Goal: Task Accomplishment & Management: Complete application form

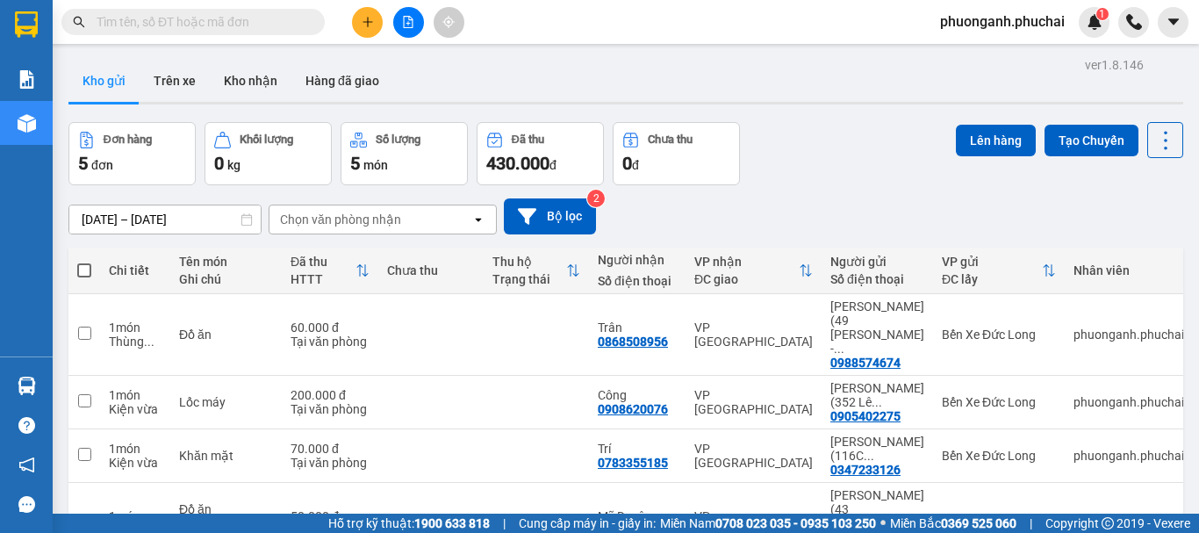
scroll to position [47, 0]
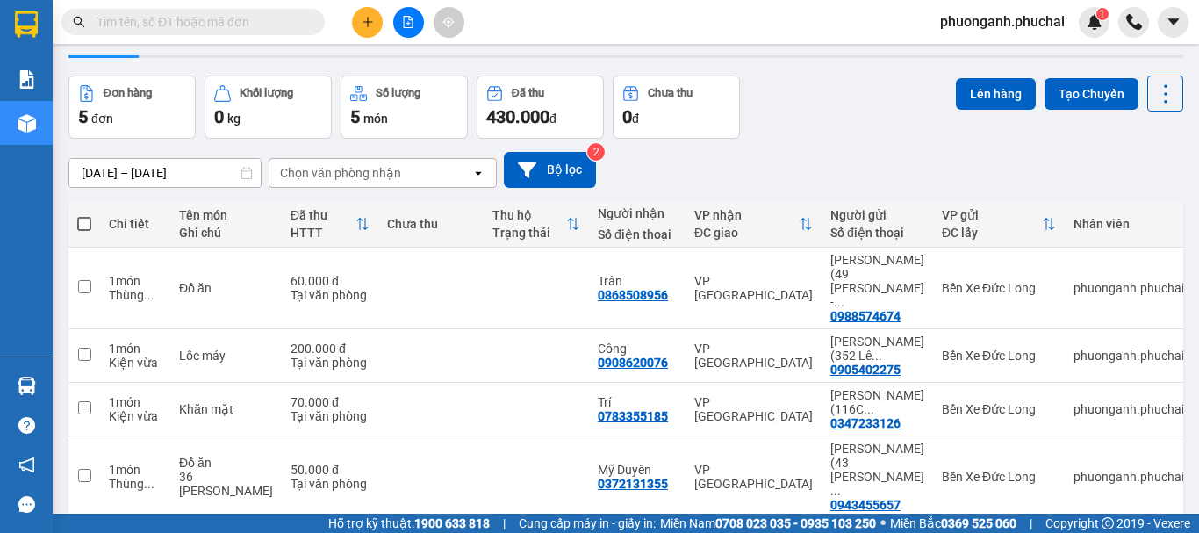
click at [84, 221] on span at bounding box center [84, 224] width 14 height 14
click at [84, 215] on input "checkbox" at bounding box center [84, 215] width 0 height 0
checkbox input "true"
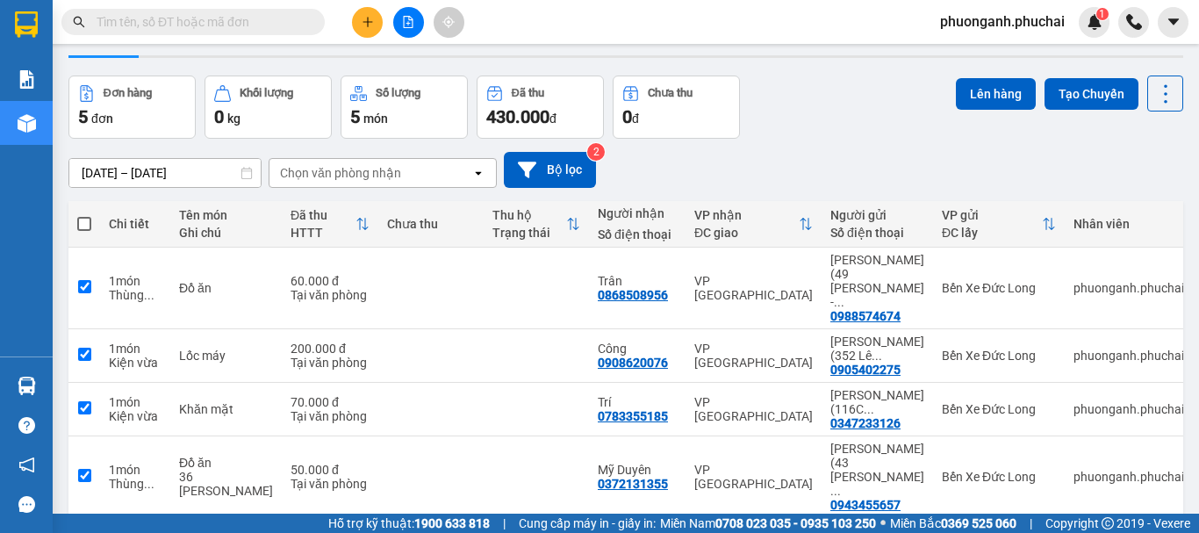
checkbox input "true"
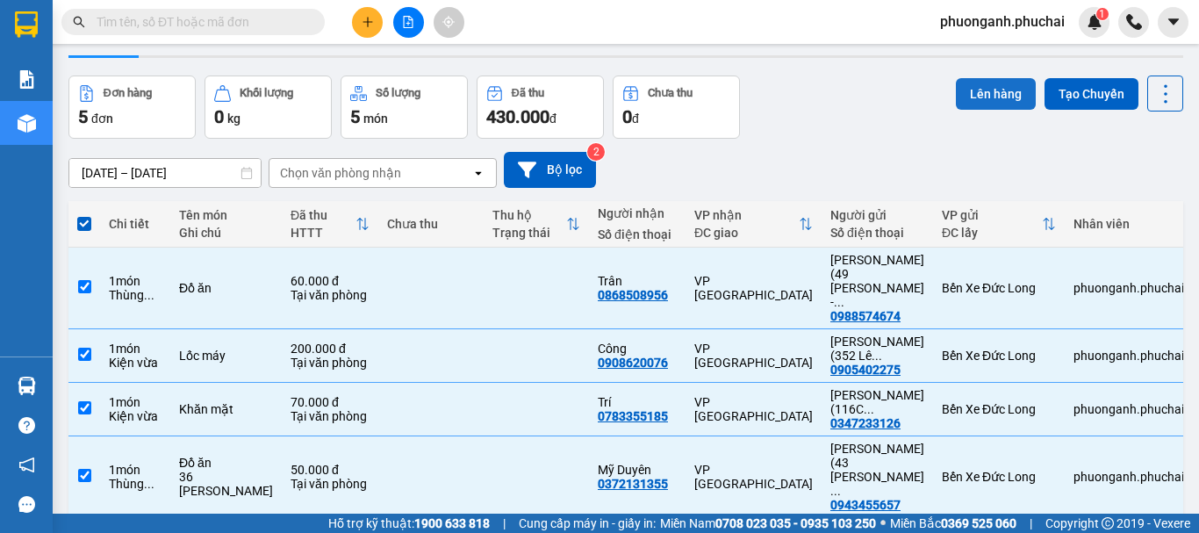
click at [998, 97] on button "Lên hàng" at bounding box center [995, 94] width 80 height 32
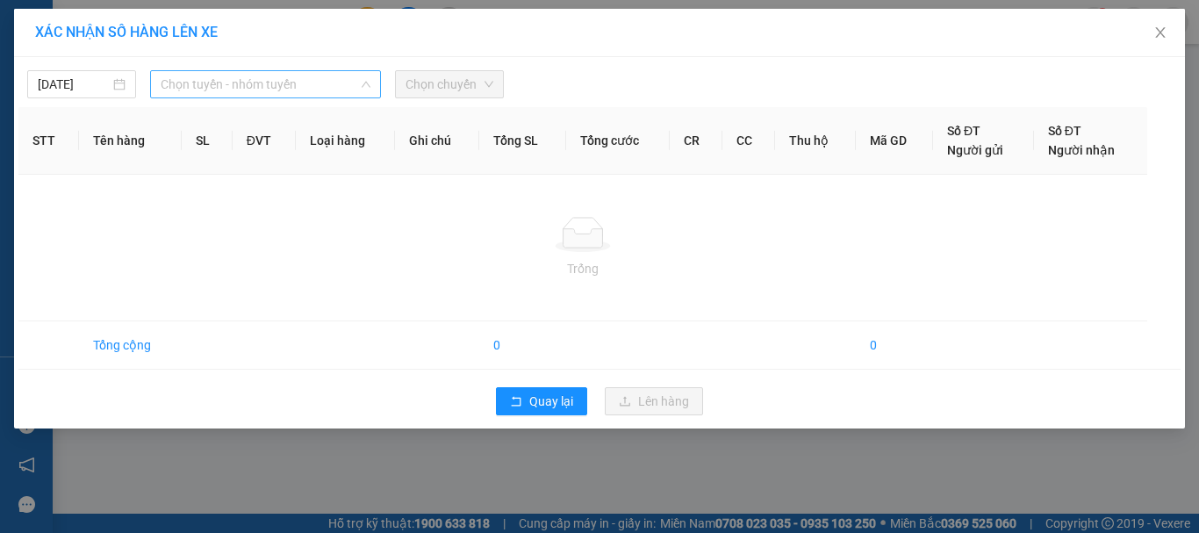
click at [201, 83] on span "Chọn tuyến - nhóm tuyến" at bounding box center [266, 84] width 210 height 26
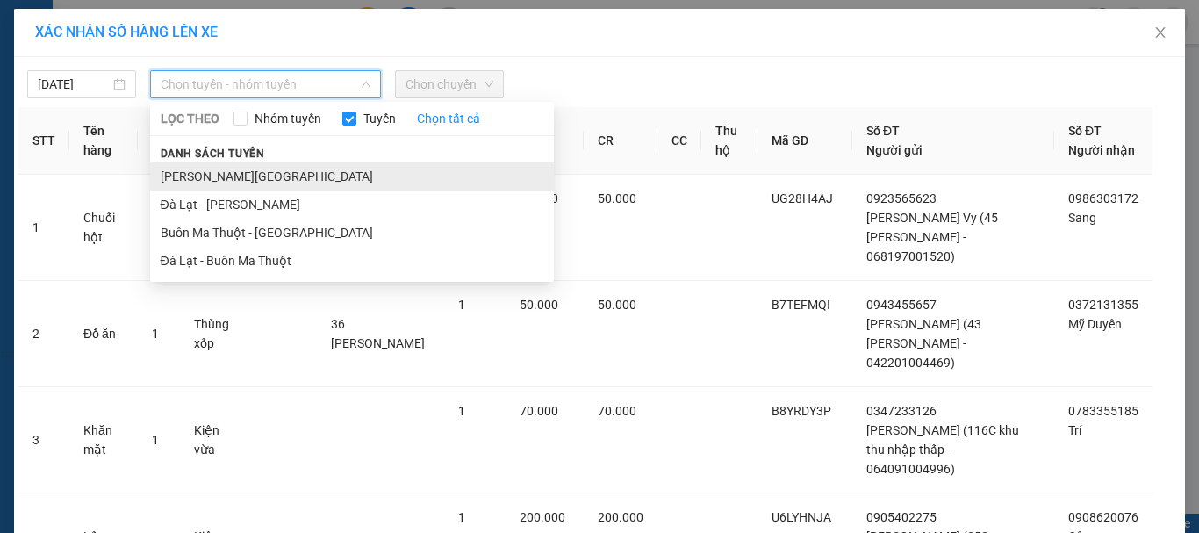
click at [190, 174] on li "[PERSON_NAME][GEOGRAPHIC_DATA]" at bounding box center [352, 176] width 404 height 28
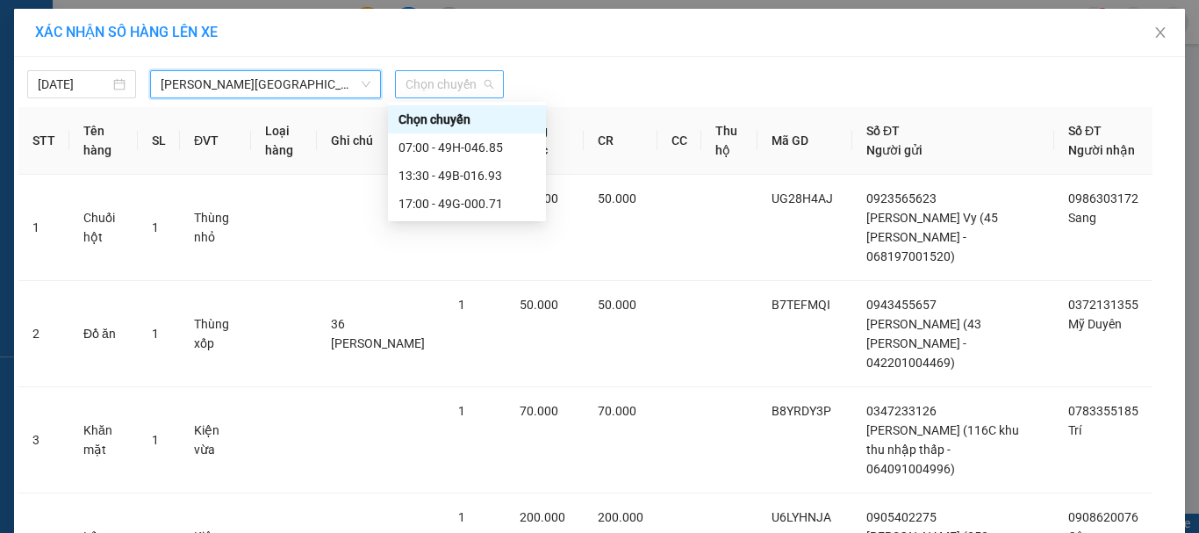
click at [426, 81] on span "Chọn chuyến" at bounding box center [449, 84] width 88 height 26
click at [455, 204] on div "17:00 - 49G-000.71" at bounding box center [466, 203] width 137 height 19
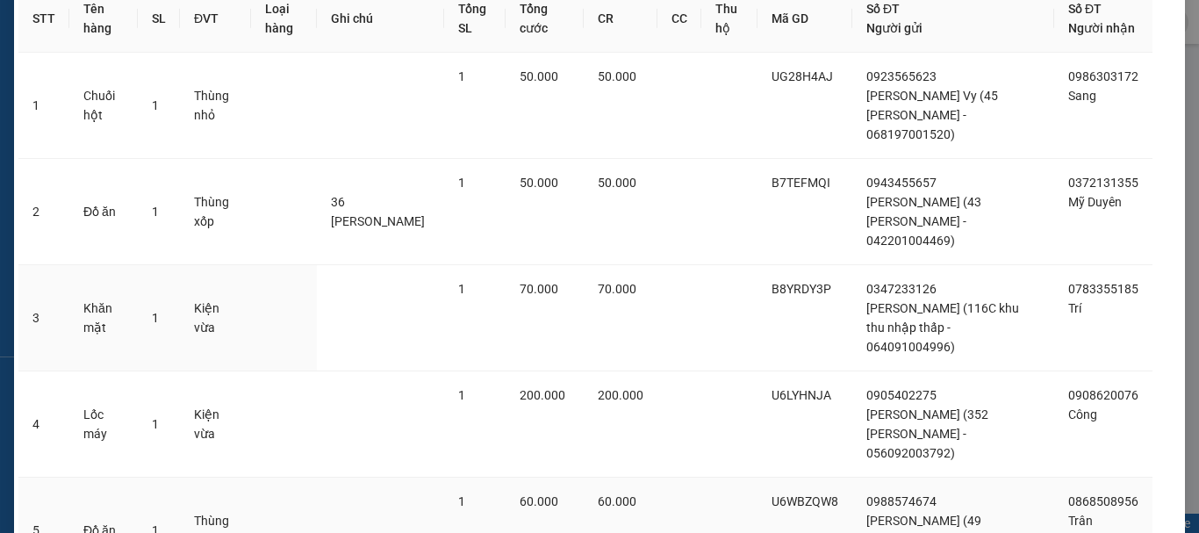
scroll to position [254, 0]
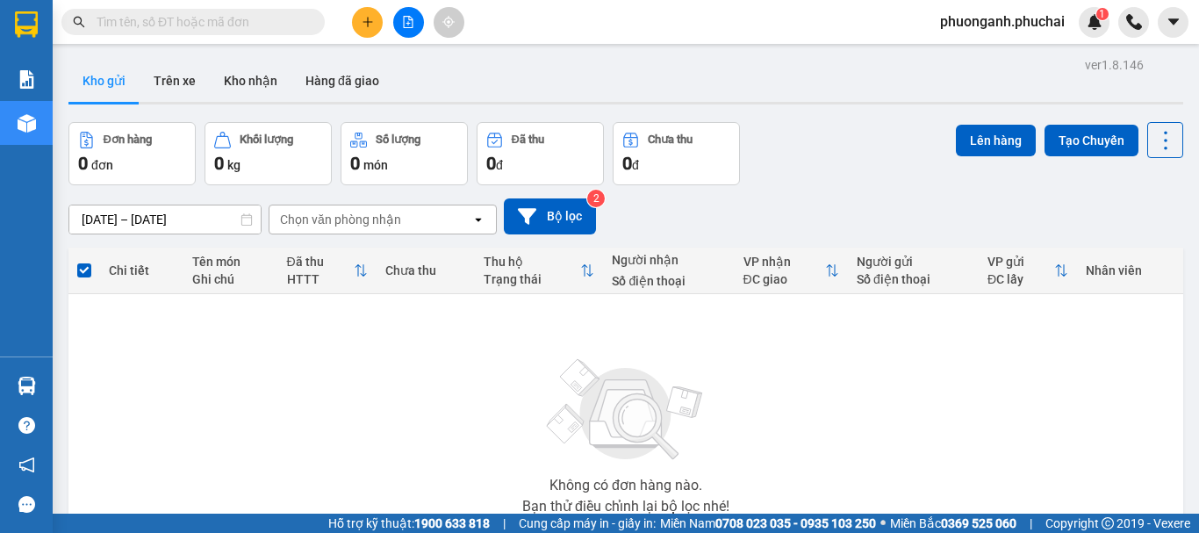
click at [366, 18] on icon "plus" at bounding box center [367, 22] width 12 height 12
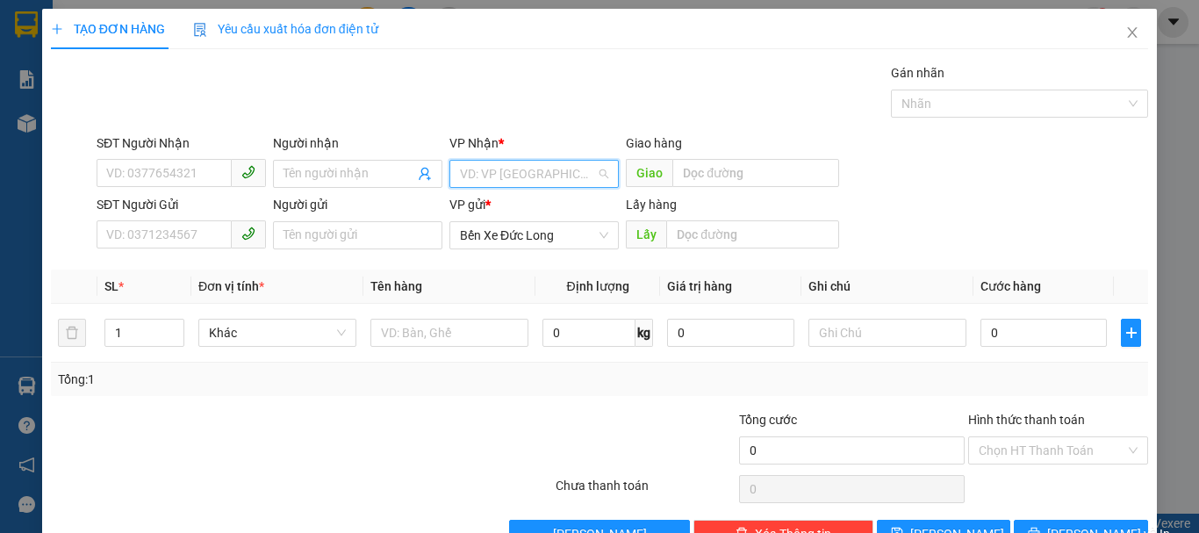
drag, startPoint x: 507, startPoint y: 184, endPoint x: 514, endPoint y: 177, distance: 9.9
click at [509, 183] on input "search" at bounding box center [528, 174] width 136 height 26
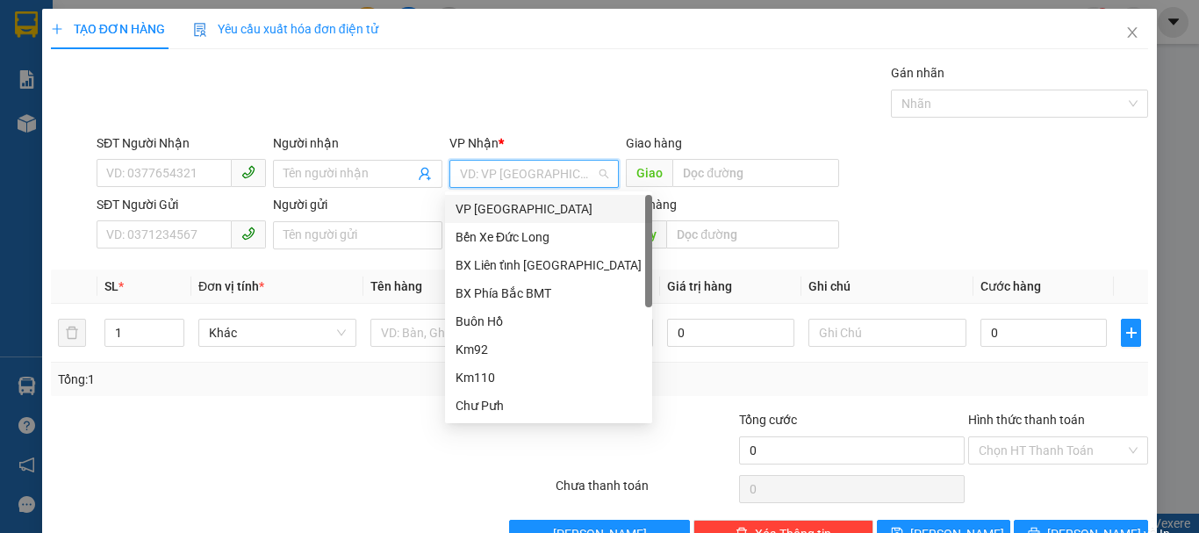
drag, startPoint x: 509, startPoint y: 209, endPoint x: 231, endPoint y: 219, distance: 278.3
click at [508, 210] on div "VP [GEOGRAPHIC_DATA]" at bounding box center [548, 208] width 186 height 19
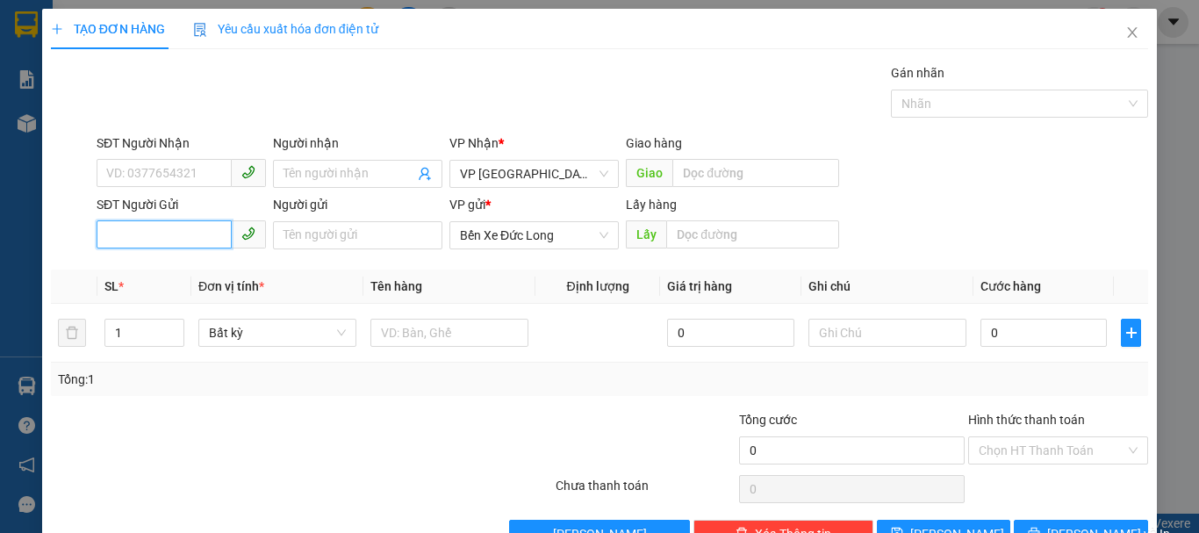
paste input "0862590243"
type input "0862590243"
click at [108, 229] on input "0862590243" at bounding box center [164, 234] width 135 height 28
click at [155, 264] on div "0862590243" at bounding box center [179, 270] width 147 height 19
type input "KM 72"
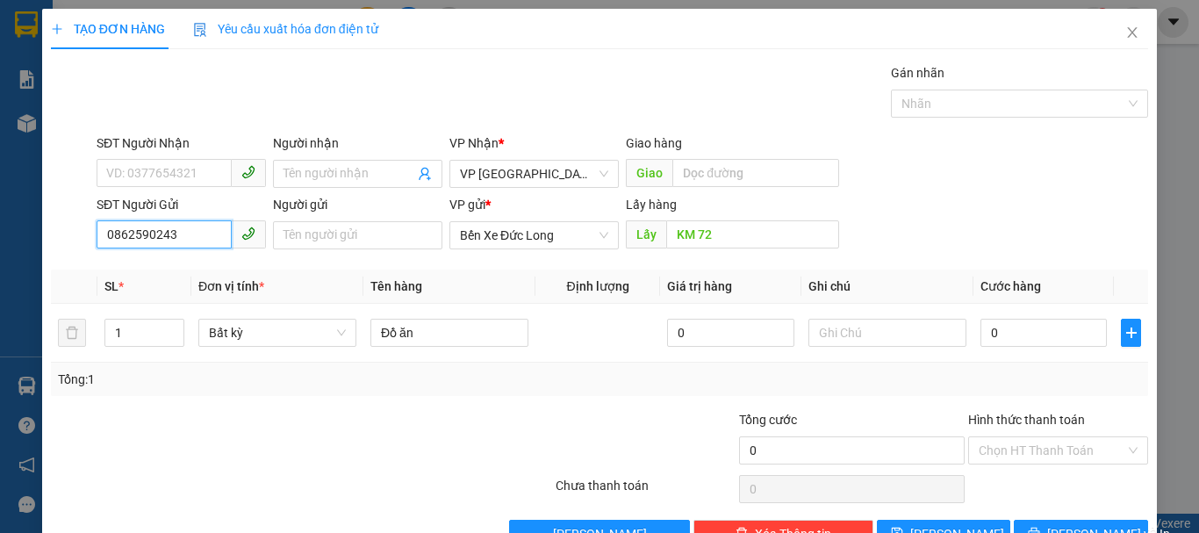
type input "0862590243"
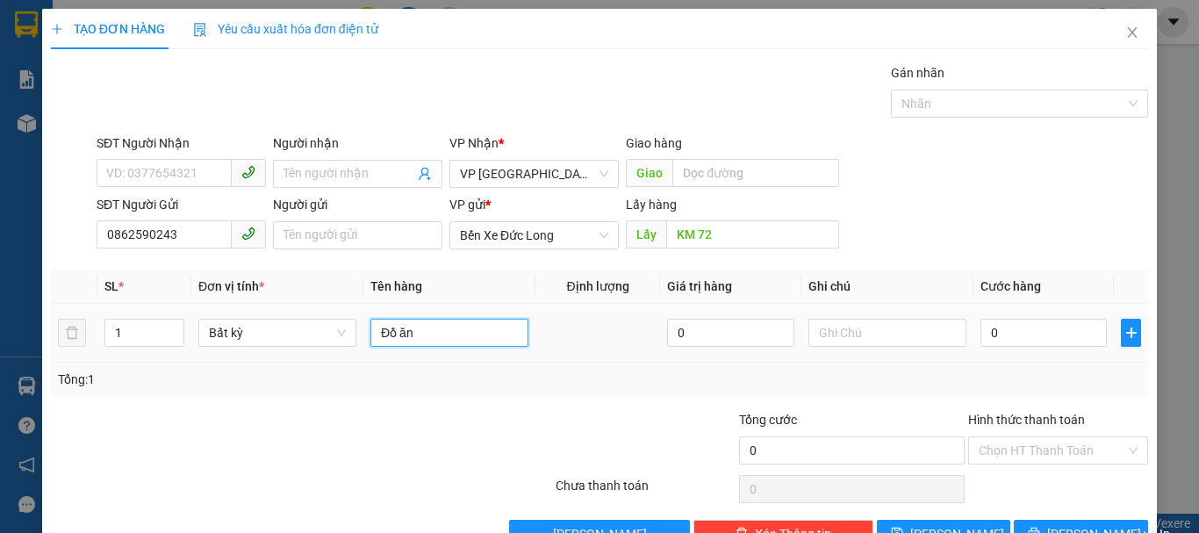
click at [422, 333] on input "Đồ ăn" at bounding box center [449, 332] width 158 height 28
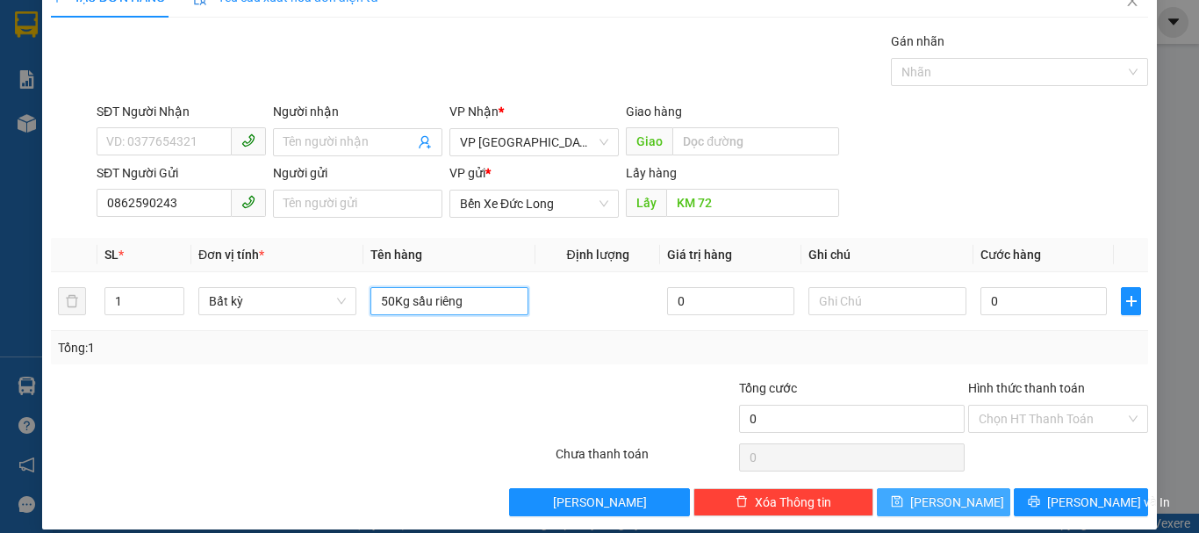
scroll to position [49, 0]
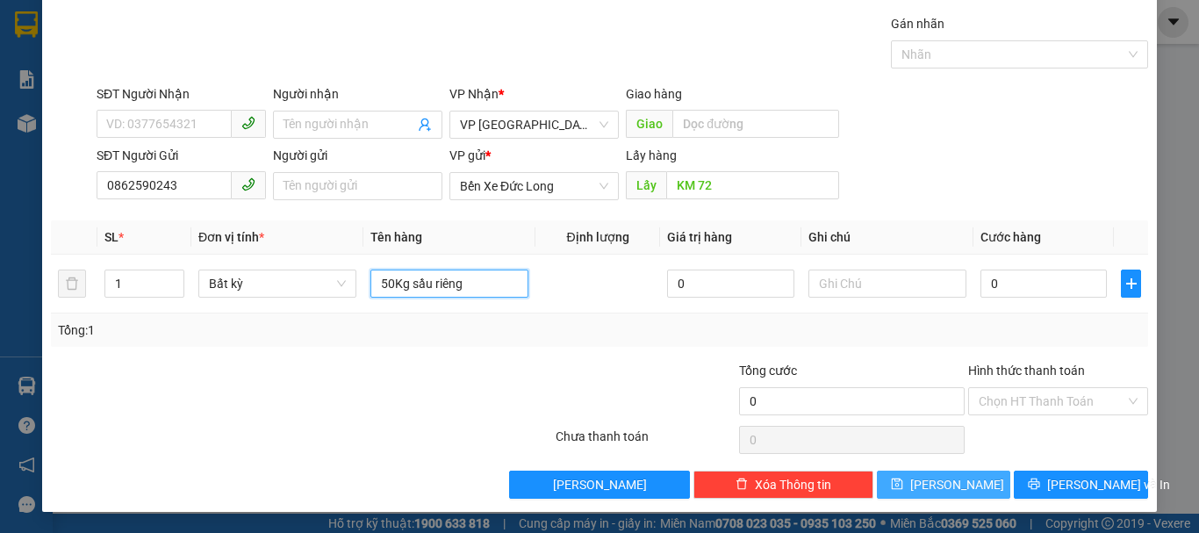
type input "50Kg sầu riêng"
click at [900, 484] on button "[PERSON_NAME]" at bounding box center [944, 484] width 134 height 28
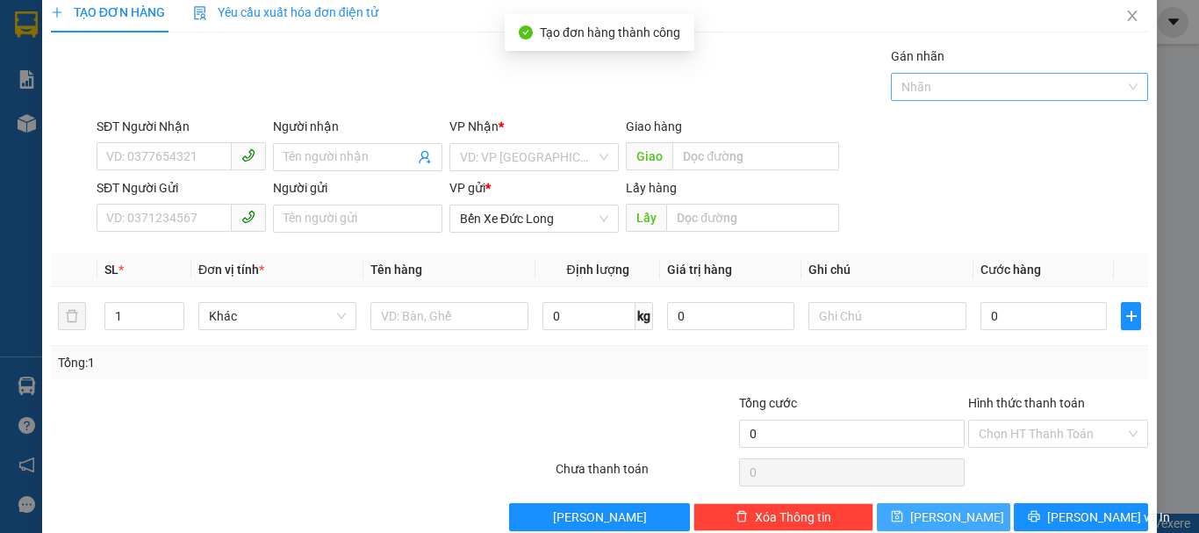
scroll to position [0, 0]
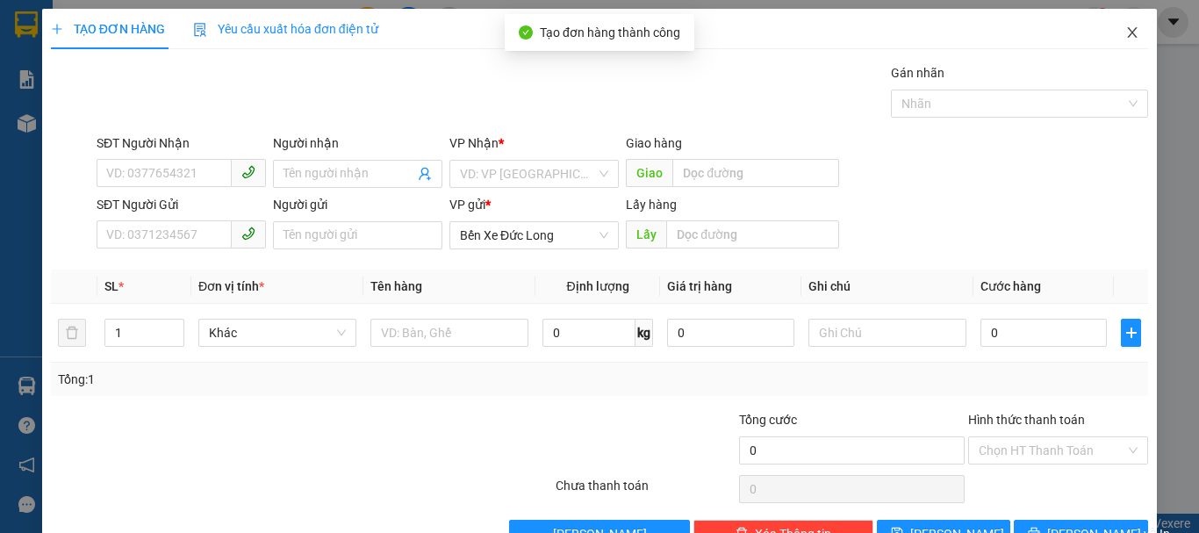
click at [1125, 33] on icon "close" at bounding box center [1132, 32] width 14 height 14
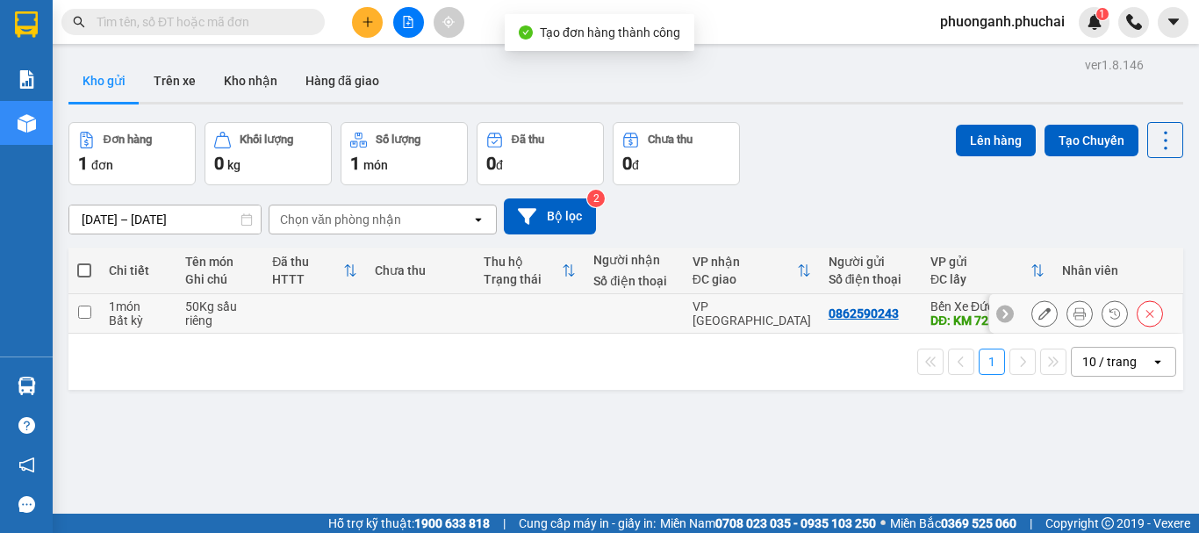
click at [161, 313] on div "Bất kỳ" at bounding box center [138, 320] width 59 height 14
checkbox input "true"
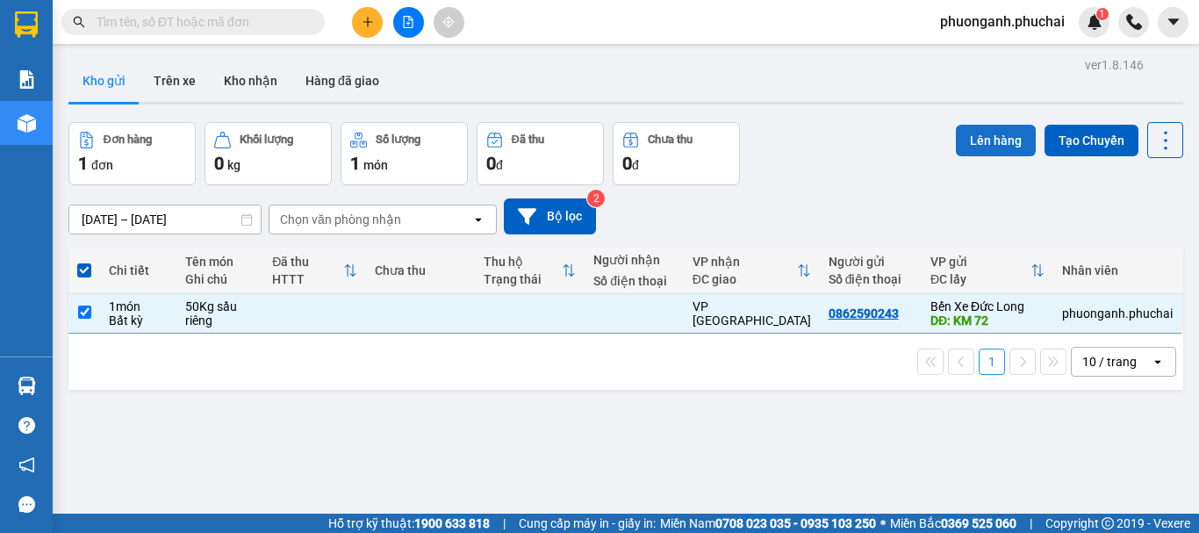
click at [993, 149] on button "Lên hàng" at bounding box center [995, 141] width 80 height 32
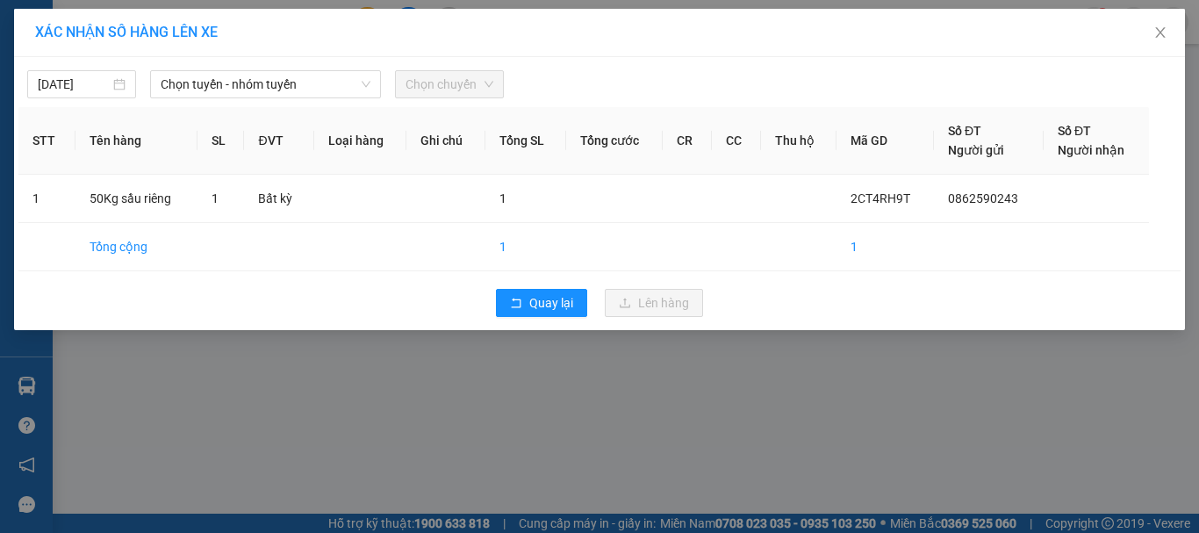
click at [251, 99] on div "[DATE] Chọn tuyến - nhóm tuyến Chọn chuyến STT Tên hàng SL ĐVT Loại hàng Ghi ch…" at bounding box center [599, 193] width 1170 height 273
click at [251, 85] on span "Chọn tuyến - nhóm tuyến" at bounding box center [266, 84] width 210 height 26
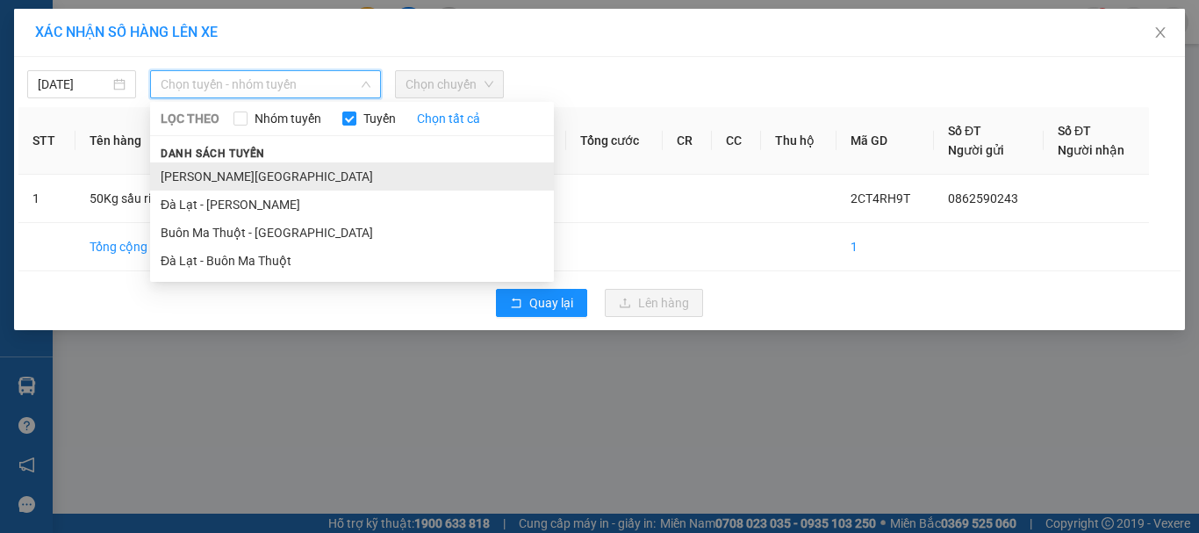
click at [246, 177] on li "[PERSON_NAME][GEOGRAPHIC_DATA]" at bounding box center [352, 176] width 404 height 28
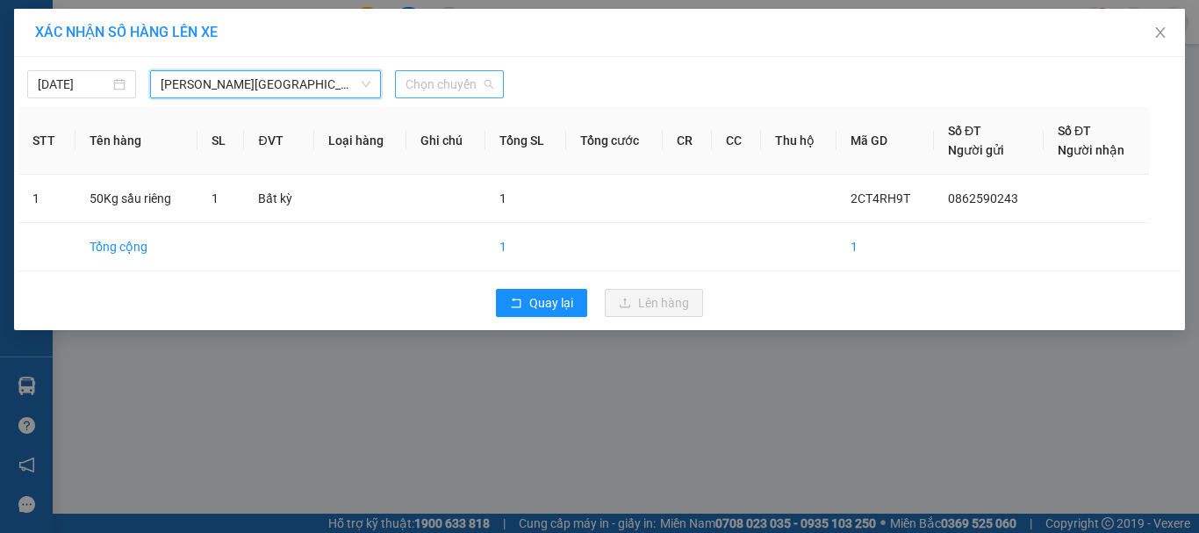
click at [465, 90] on span "Chọn chuyến" at bounding box center [449, 84] width 88 height 26
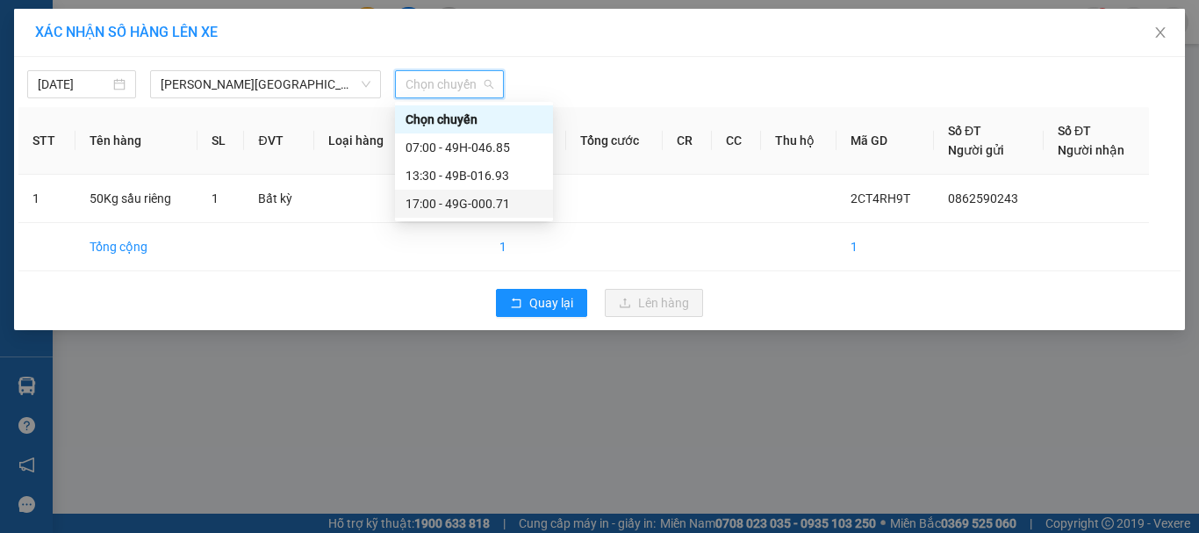
click at [460, 195] on div "17:00 - 49G-000.71" at bounding box center [473, 203] width 137 height 19
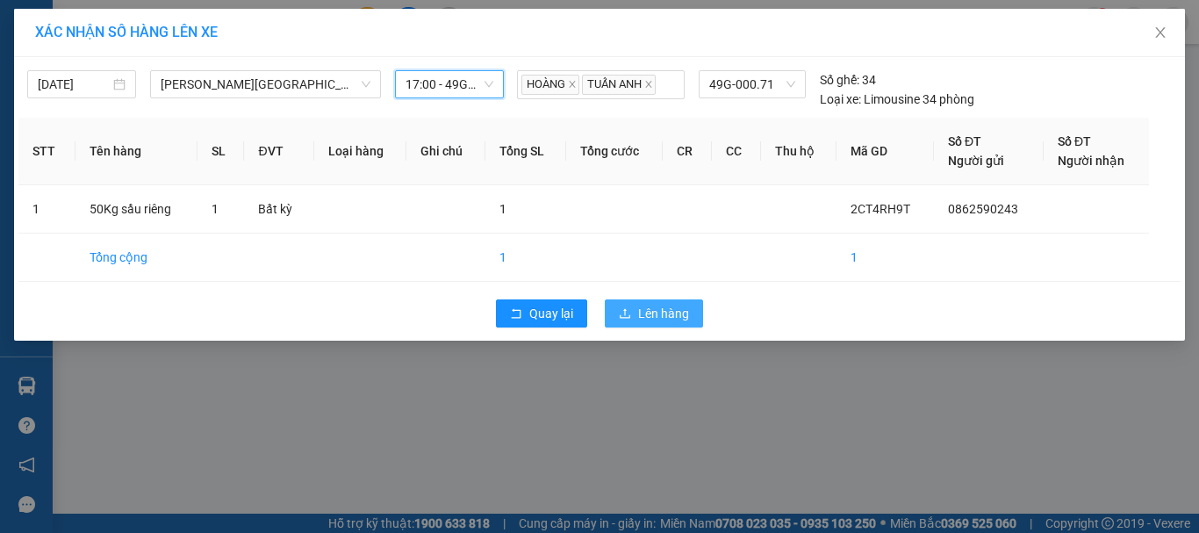
click at [669, 322] on span "Lên hàng" at bounding box center [663, 313] width 51 height 19
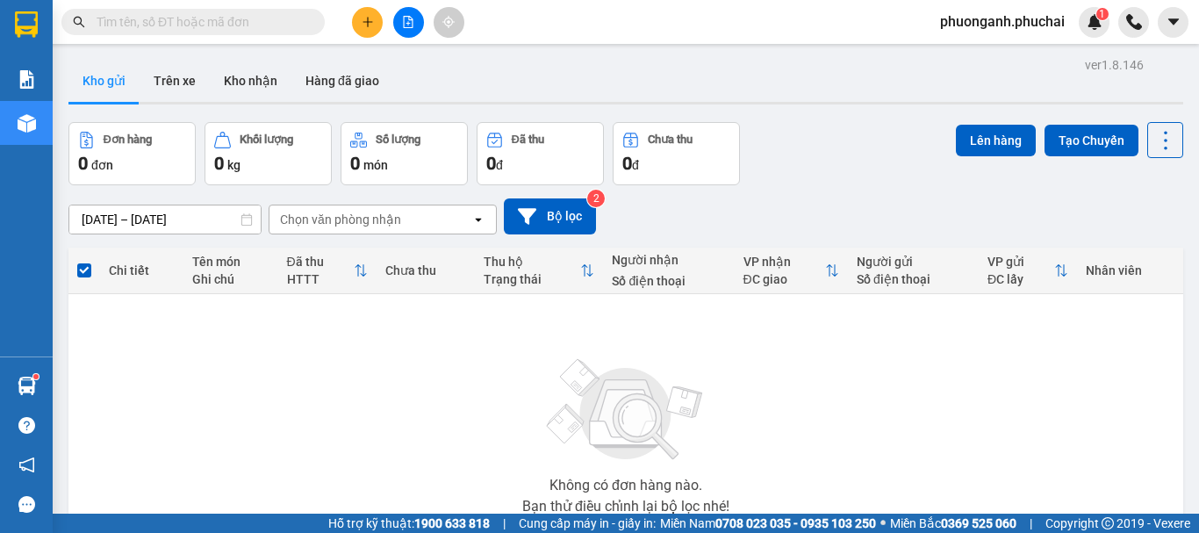
click at [417, 26] on button at bounding box center [408, 22] width 31 height 31
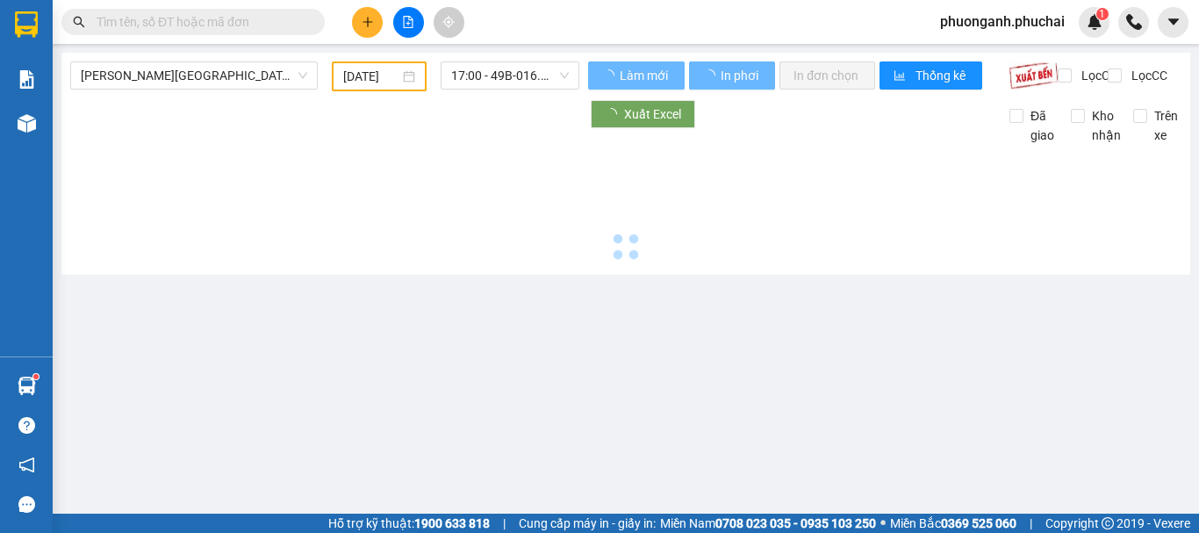
type input "[DATE]"
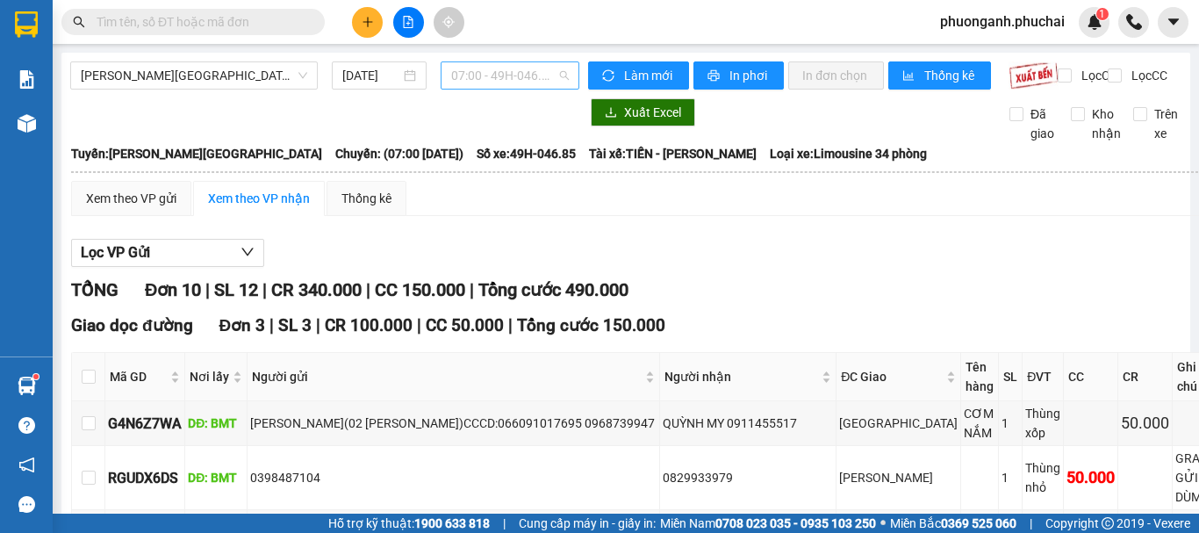
click at [517, 74] on span "07:00 - 49H-046.85" at bounding box center [510, 75] width 118 height 26
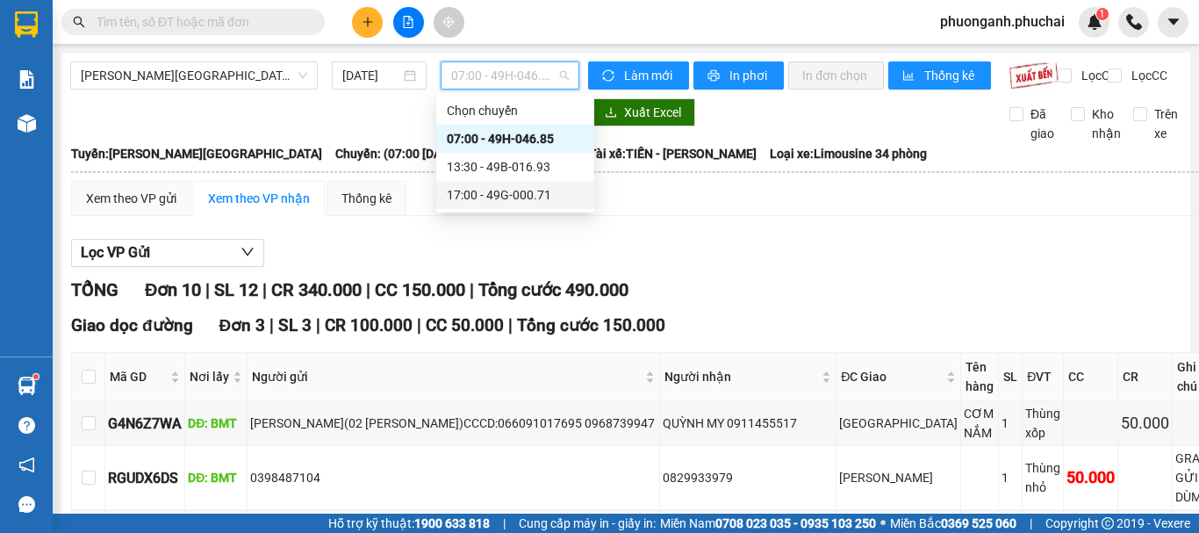
click at [454, 186] on div "17:00 - 49G-000.71" at bounding box center [515, 194] width 137 height 19
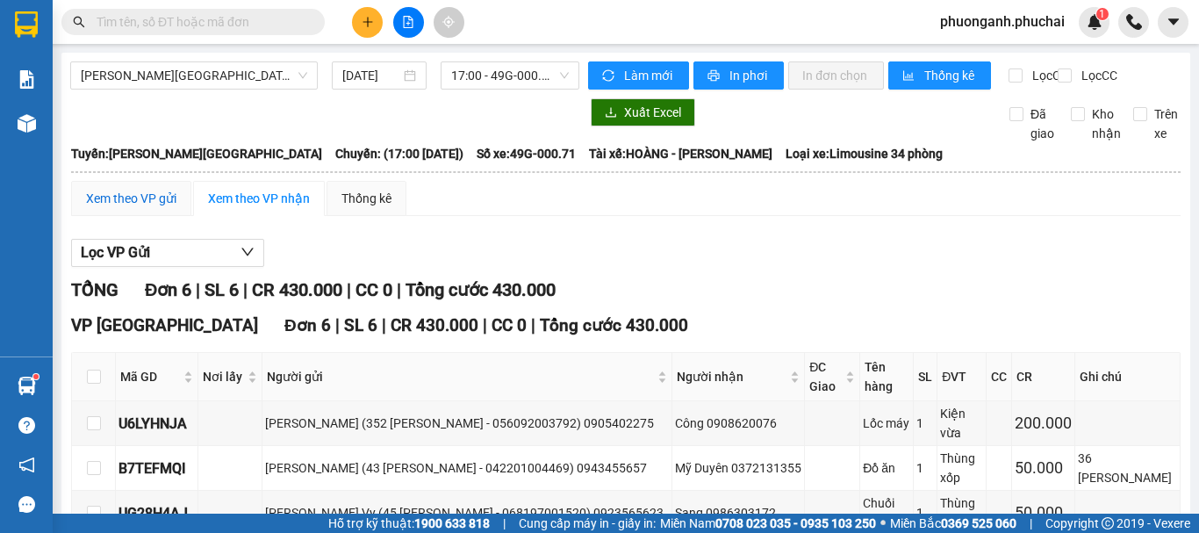
click at [125, 208] on div "Xem theo VP gửi" at bounding box center [131, 198] width 90 height 19
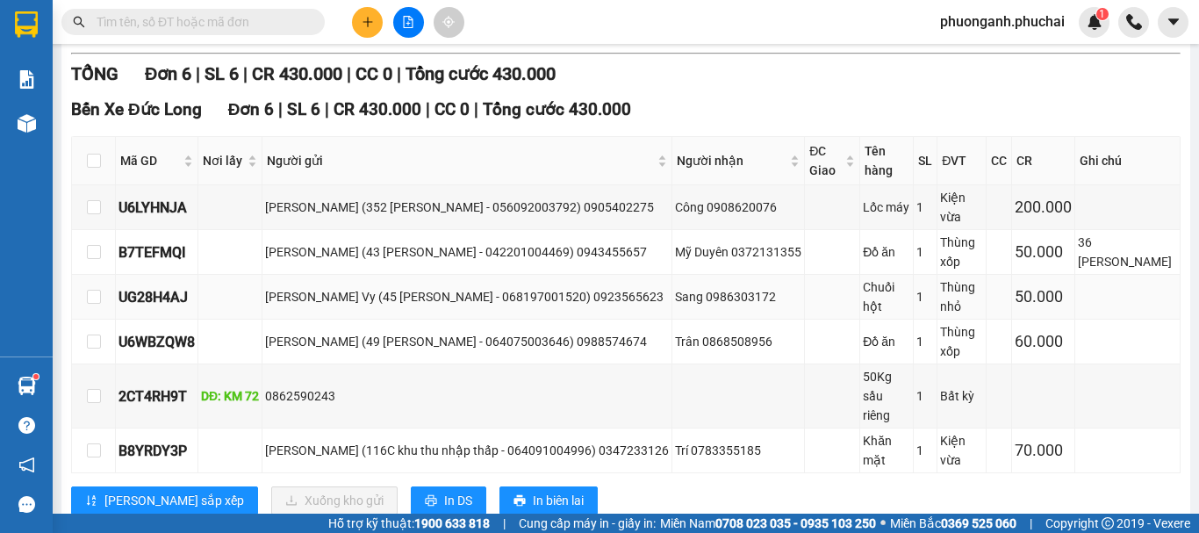
scroll to position [403, 0]
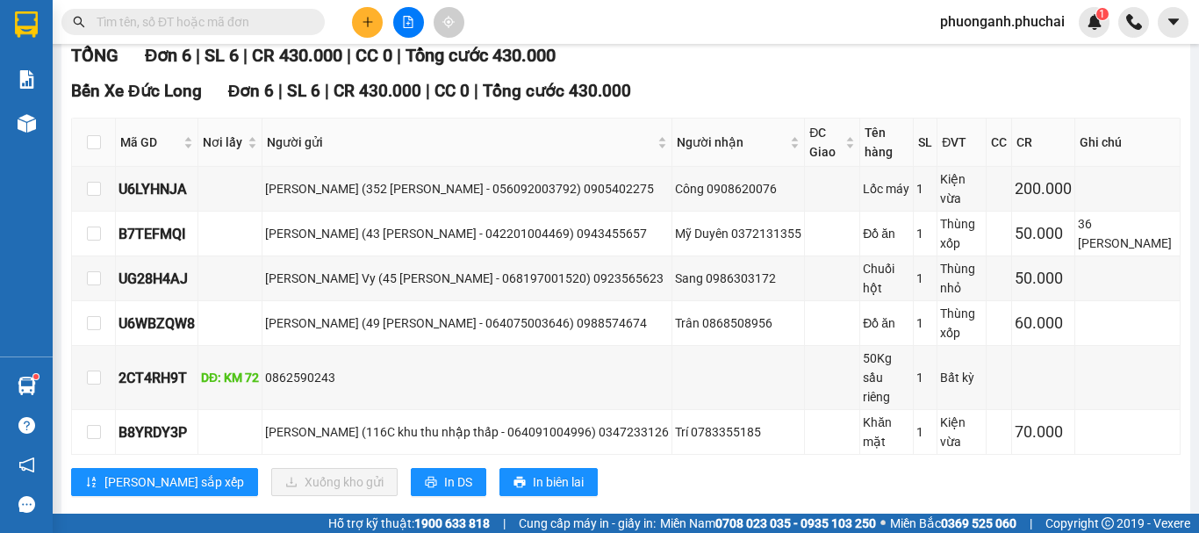
click at [363, 16] on icon "plus" at bounding box center [367, 22] width 12 height 12
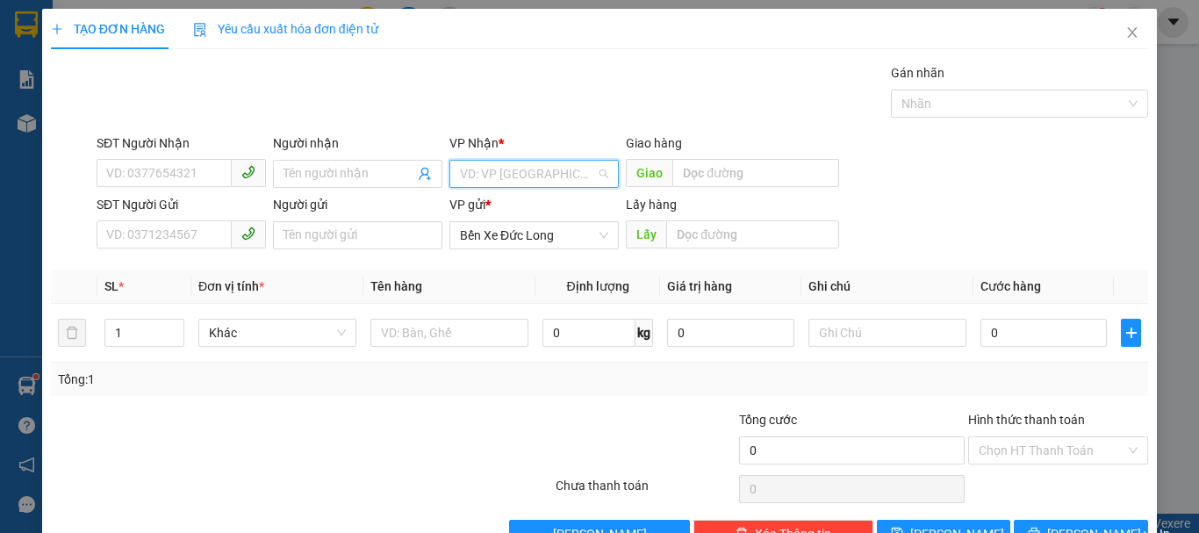
click at [483, 168] on input "search" at bounding box center [528, 174] width 136 height 26
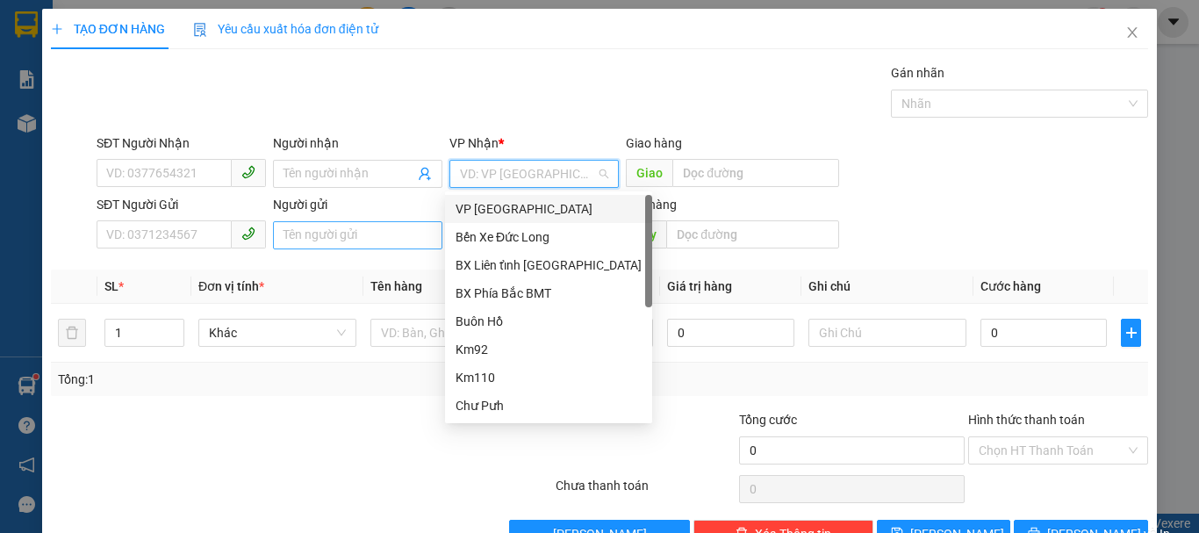
drag, startPoint x: 484, startPoint y: 212, endPoint x: 283, endPoint y: 225, distance: 201.3
click at [482, 215] on div "VP [GEOGRAPHIC_DATA]" at bounding box center [548, 208] width 186 height 19
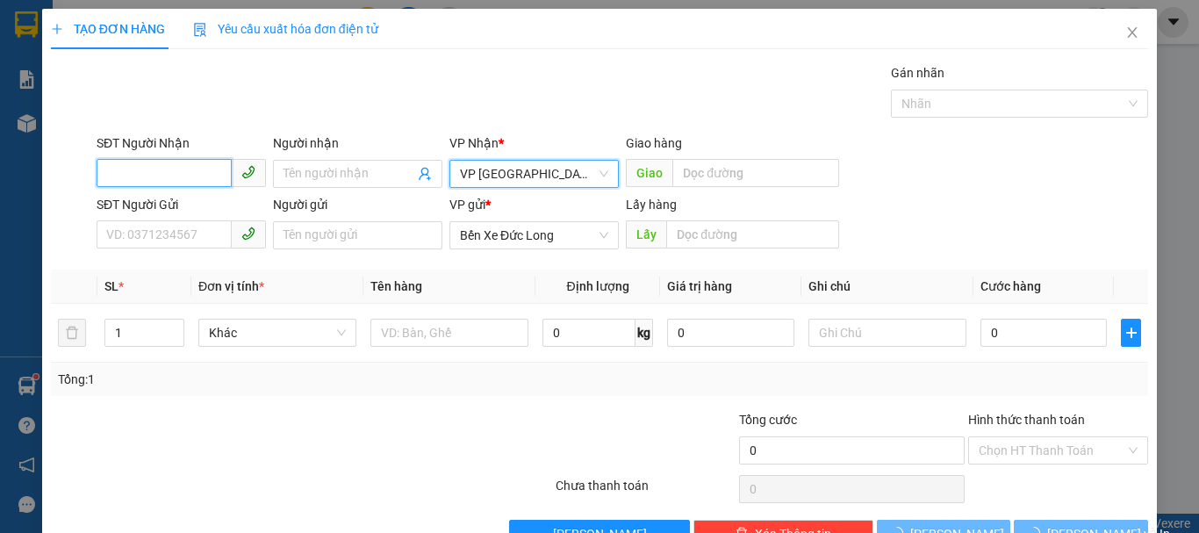
click at [185, 177] on input "SĐT Người Nhận" at bounding box center [164, 173] width 135 height 28
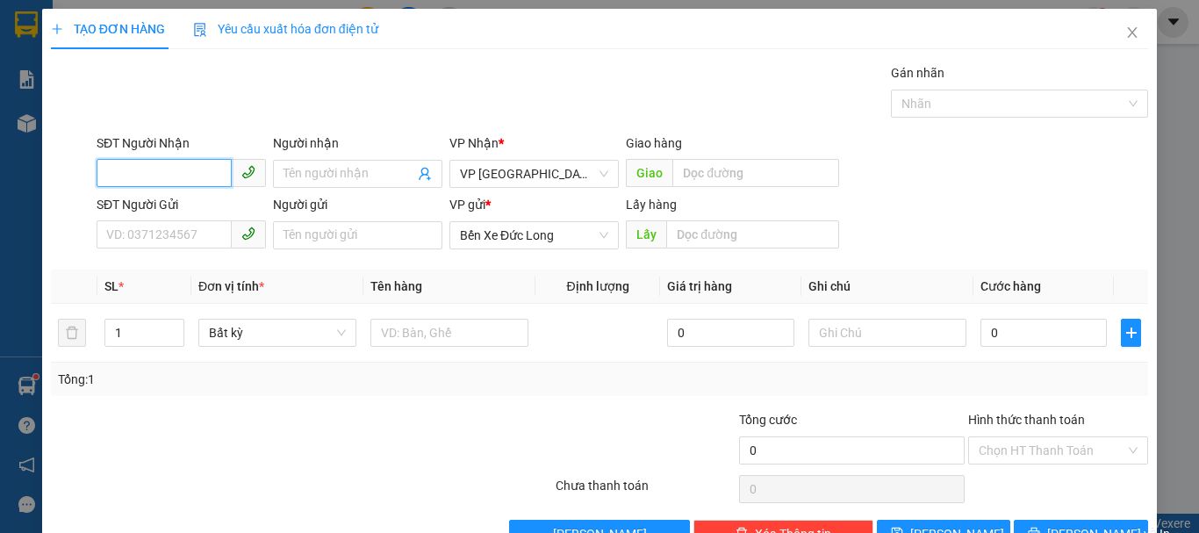
click at [132, 159] on input "SĐT Người Nhận" at bounding box center [164, 173] width 135 height 28
type input "0973523039"
click at [164, 204] on div "0973523039 - THẢO" at bounding box center [179, 208] width 147 height 19
type input "THẢO"
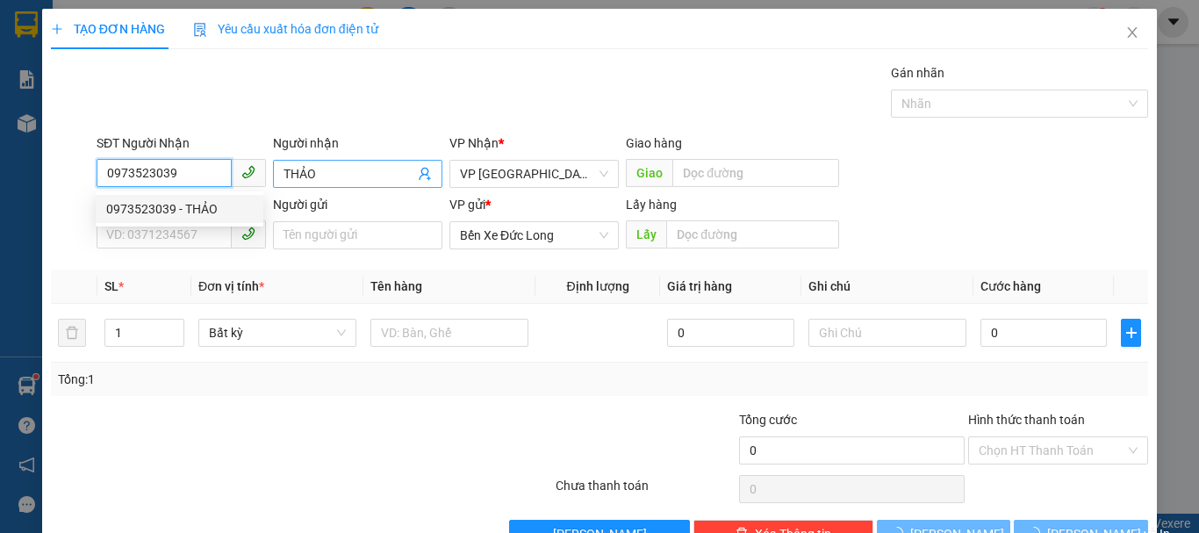
type input "360.000"
type input "0973523039"
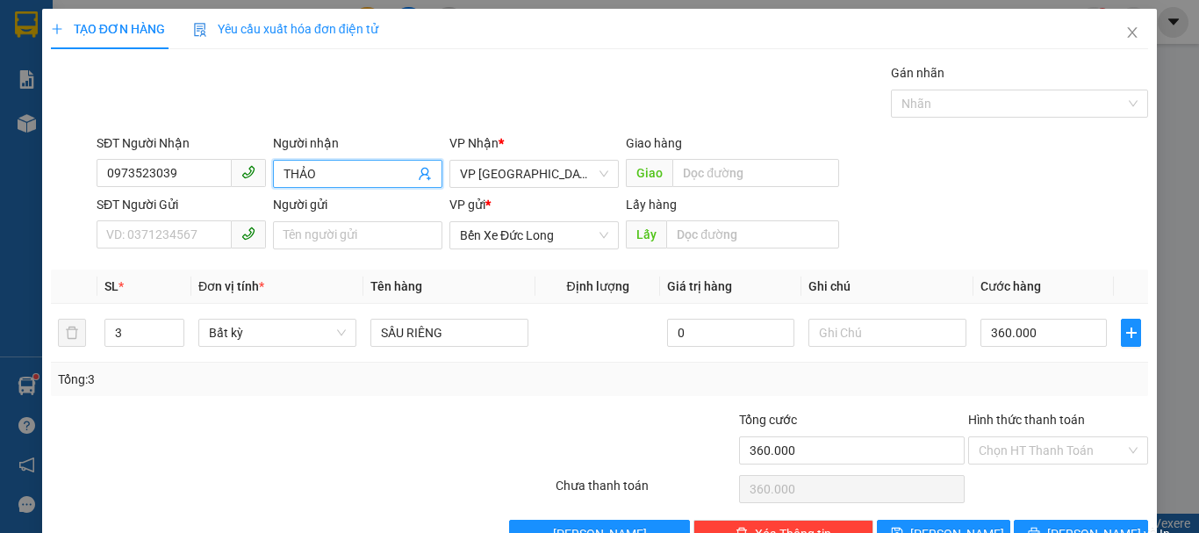
click at [320, 164] on input "THẢO" at bounding box center [348, 173] width 131 height 19
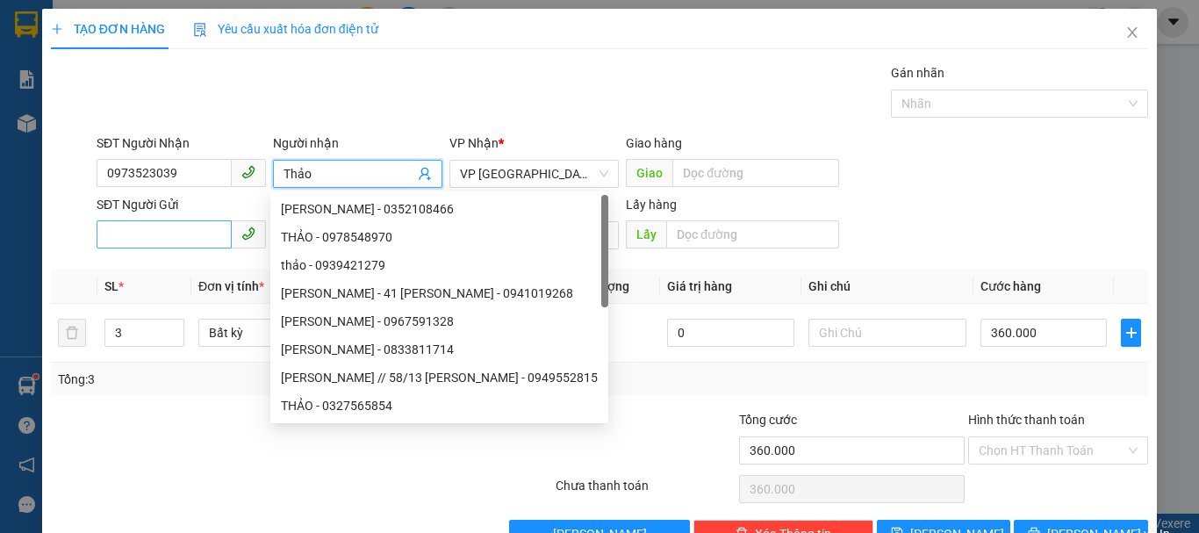
type input "Thảo"
click at [174, 239] on input "SĐT Người Gửi" at bounding box center [164, 234] width 135 height 28
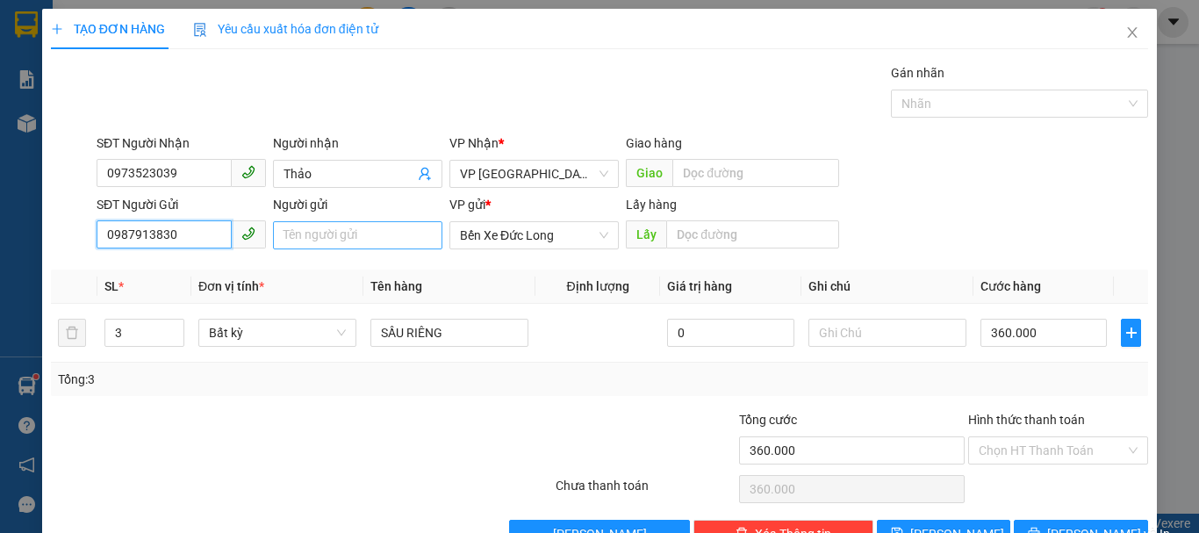
type input "0987913830"
click at [283, 235] on input "Người gửi" at bounding box center [357, 235] width 169 height 28
click at [359, 240] on input "[PERSON_NAME] ( Biển Hồ - 06400056" at bounding box center [357, 235] width 169 height 28
click at [390, 231] on input "[PERSON_NAME] ( Biển Hồ - 06400056" at bounding box center [357, 235] width 169 height 28
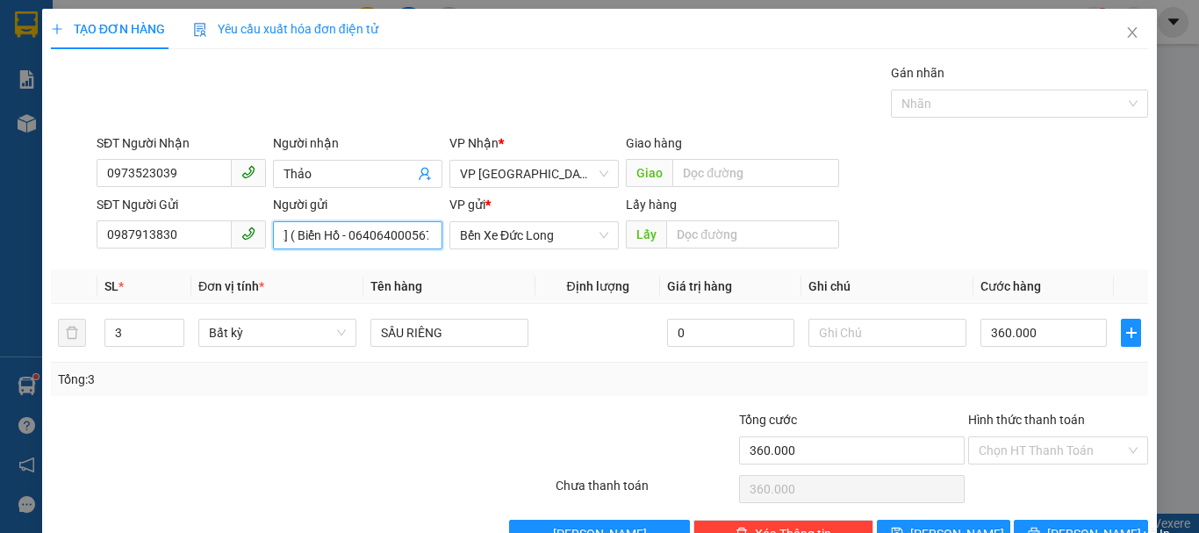
scroll to position [0, 93]
type input "[PERSON_NAME] ( Biển Hồ - 064064000567)"
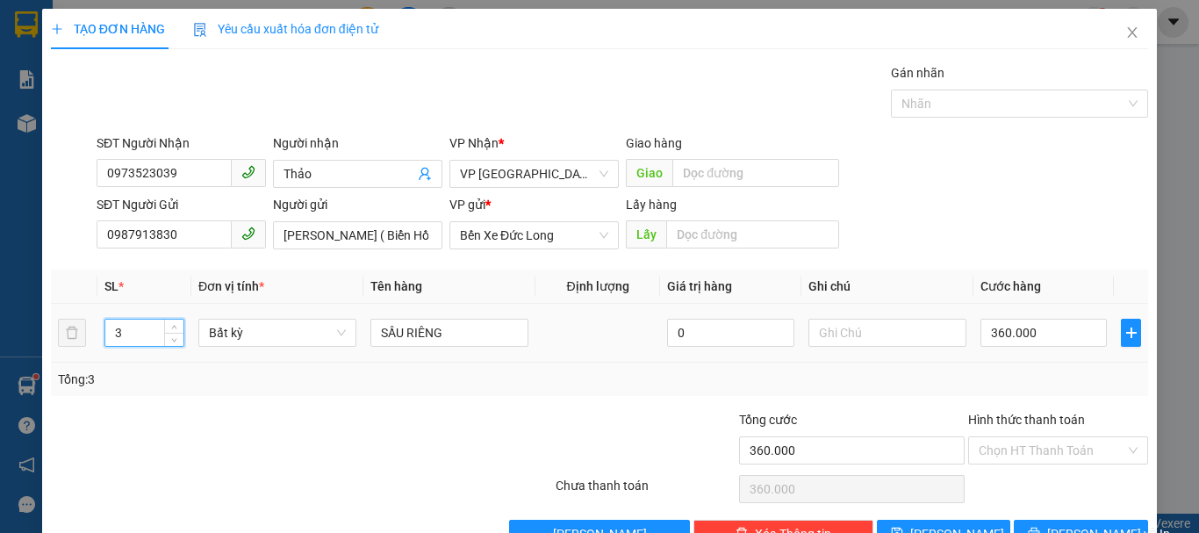
click at [140, 334] on input "3" at bounding box center [144, 332] width 78 height 26
click at [234, 336] on span "Bất kỳ" at bounding box center [277, 332] width 137 height 26
type input "31"
click at [144, 329] on input "31" at bounding box center [144, 332] width 78 height 26
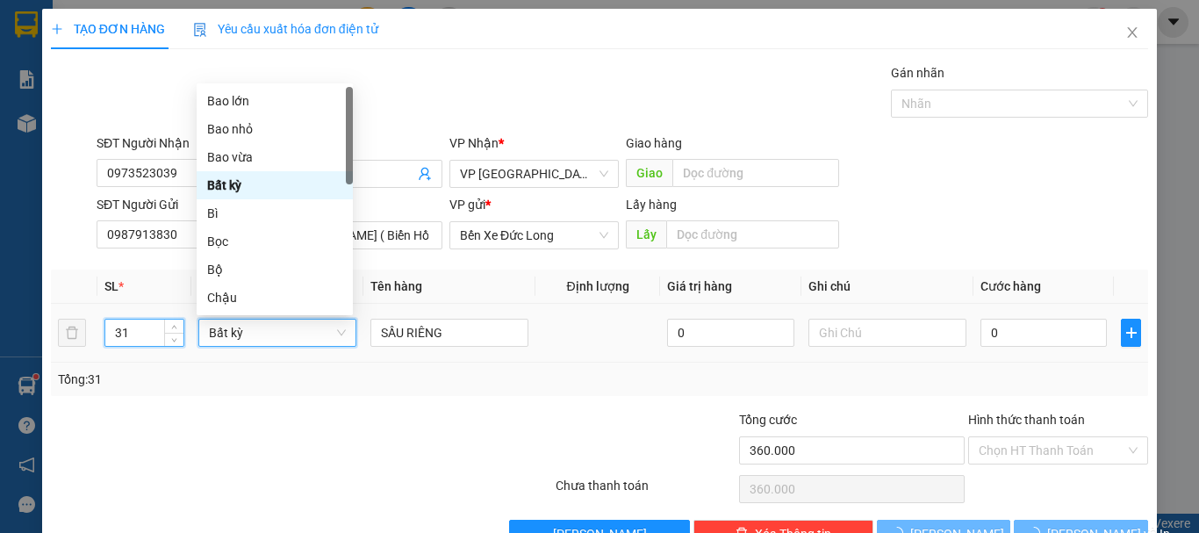
type input "0"
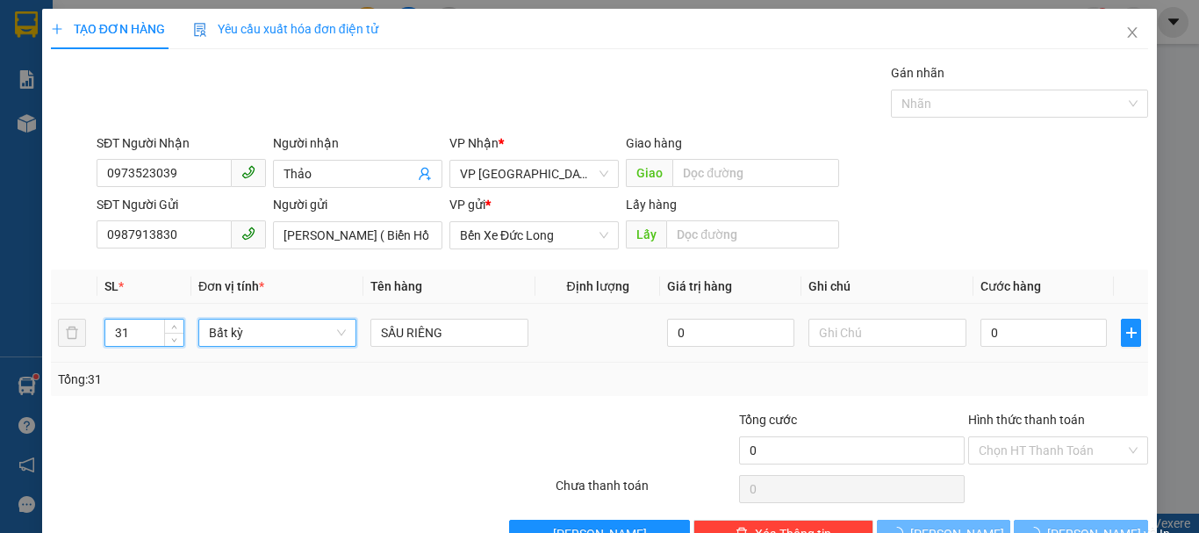
click at [143, 330] on input "31" at bounding box center [144, 332] width 78 height 26
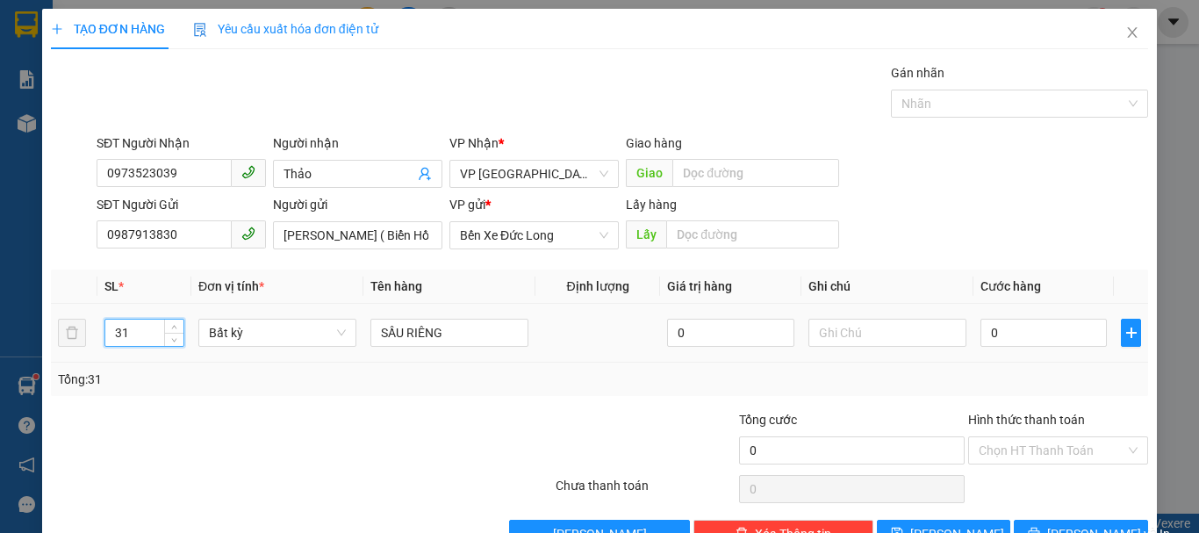
click at [143, 330] on input "31" at bounding box center [144, 332] width 78 height 26
click at [241, 338] on span "Bất kỳ" at bounding box center [277, 332] width 137 height 26
type input "1"
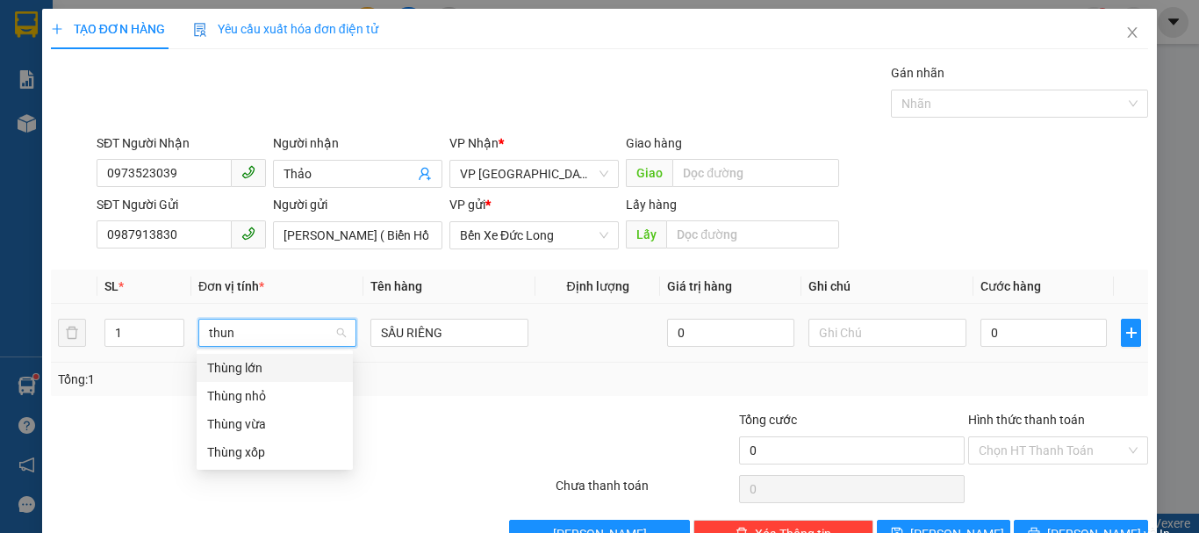
type input "thung"
drag, startPoint x: 247, startPoint y: 447, endPoint x: 289, endPoint y: 433, distance: 44.4
click at [247, 447] on div "Thùng xốp" at bounding box center [274, 451] width 135 height 19
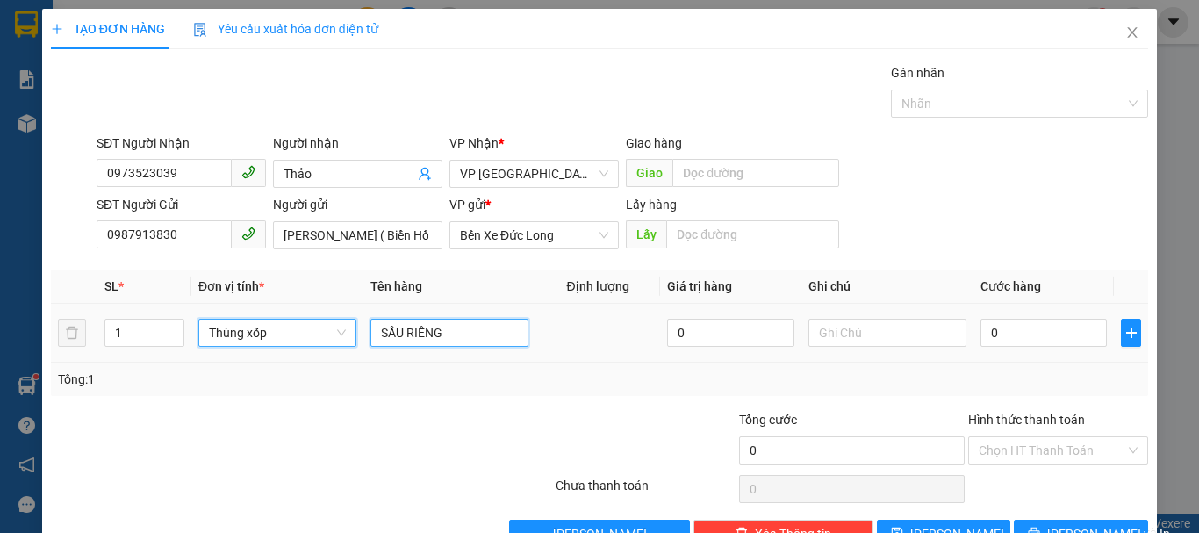
click at [450, 329] on input "SẦU RIÊNG" at bounding box center [449, 332] width 158 height 28
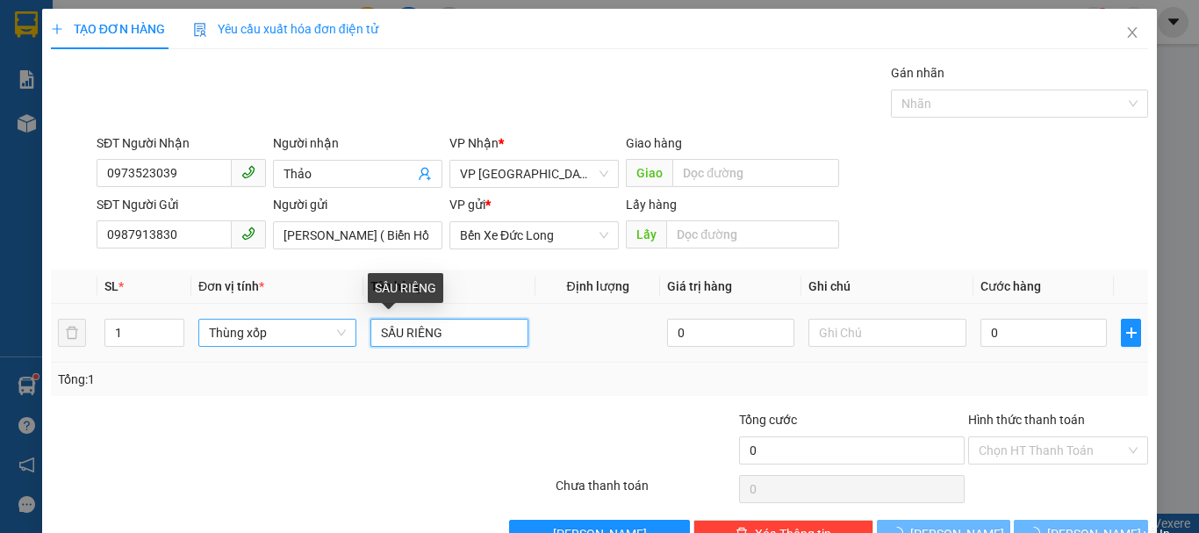
click at [450, 329] on input "SẦU RIÊNG" at bounding box center [449, 332] width 158 height 28
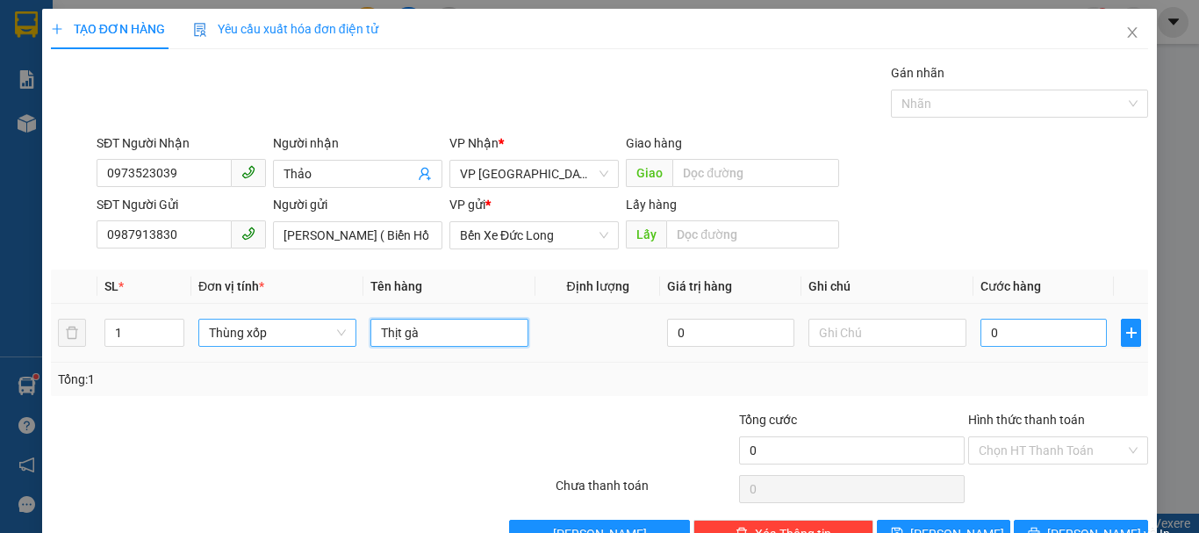
type input "Thịt gà"
click at [1006, 333] on input "0" at bounding box center [1043, 332] width 126 height 28
type input "5"
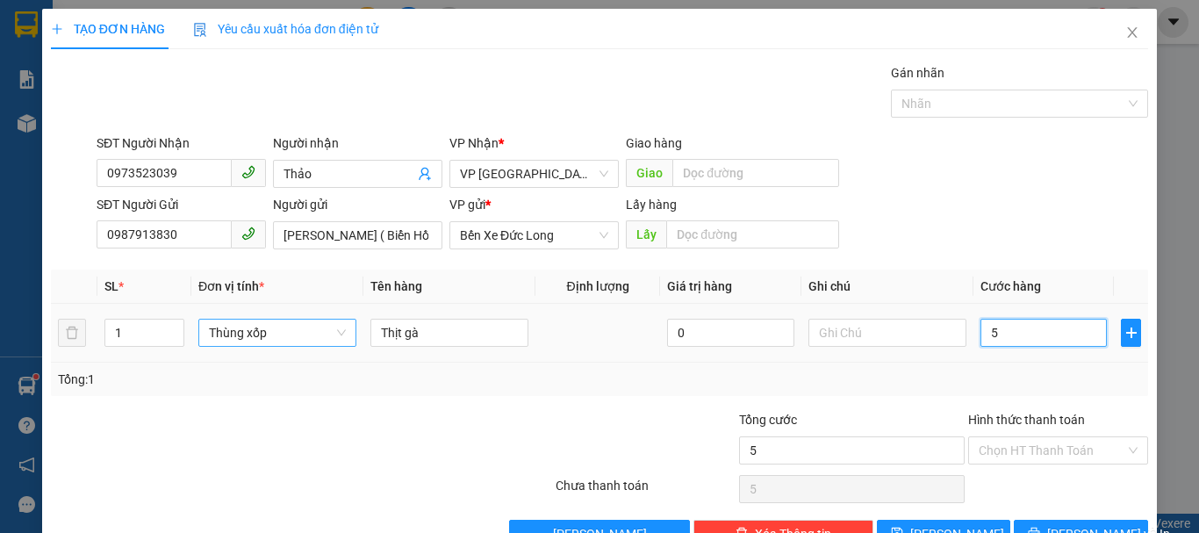
type input "50"
type input "500"
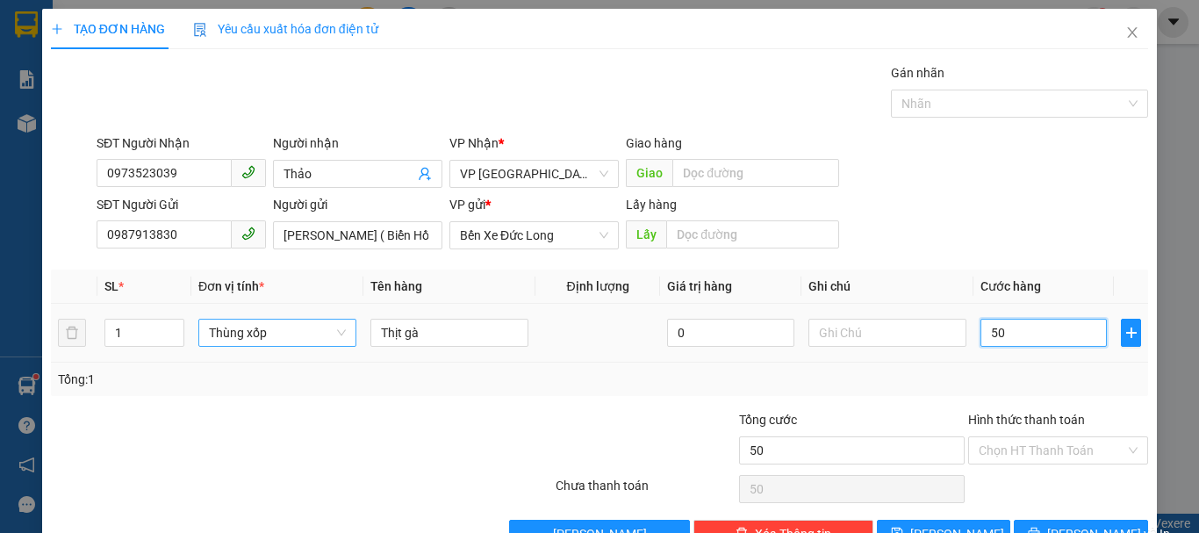
type input "500"
type input "5.000"
type input "50.000"
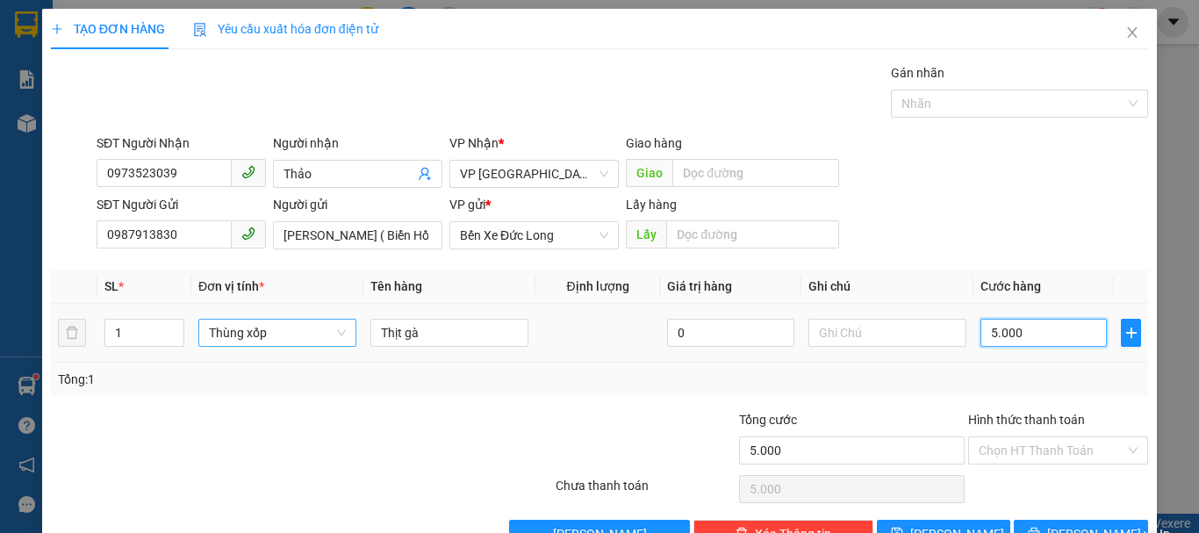
type input "50.000"
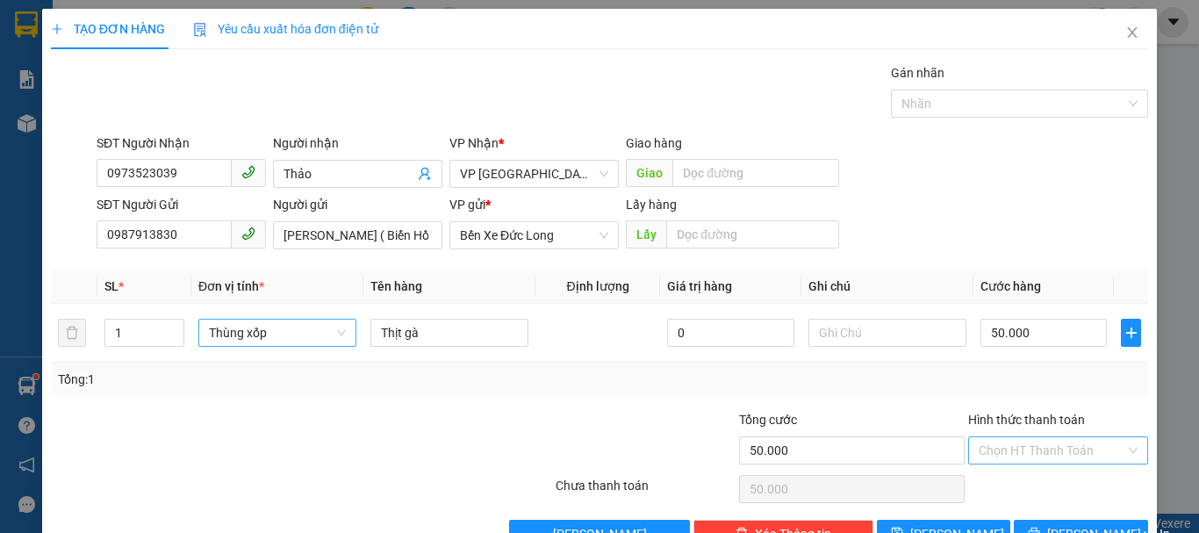
click at [1000, 459] on input "Hình thức thanh toán" at bounding box center [1051, 450] width 147 height 26
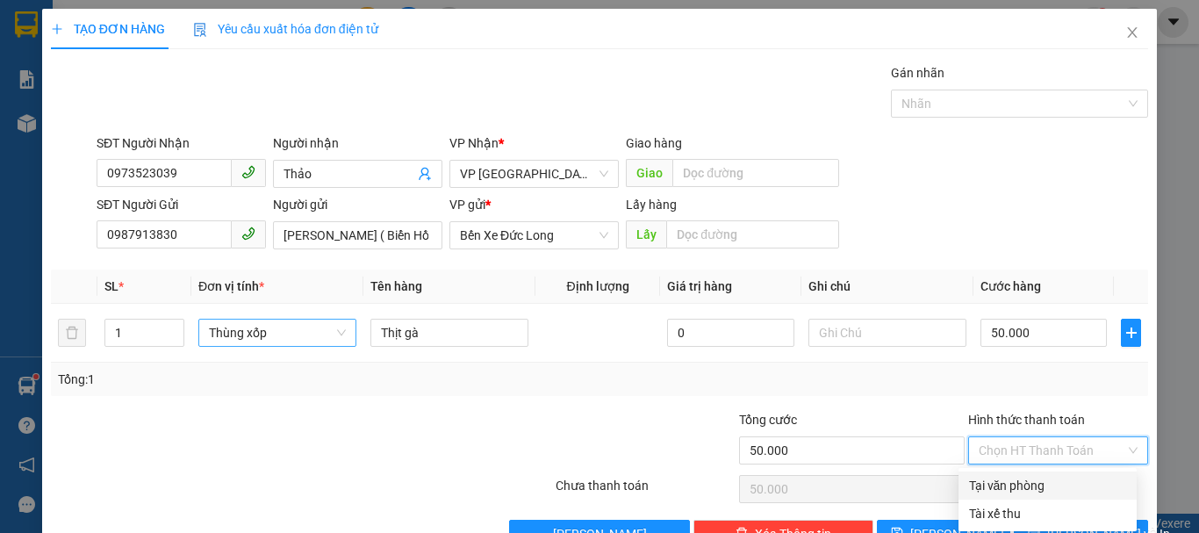
click at [1023, 482] on div "Tại văn phòng" at bounding box center [1047, 485] width 157 height 19
type input "0"
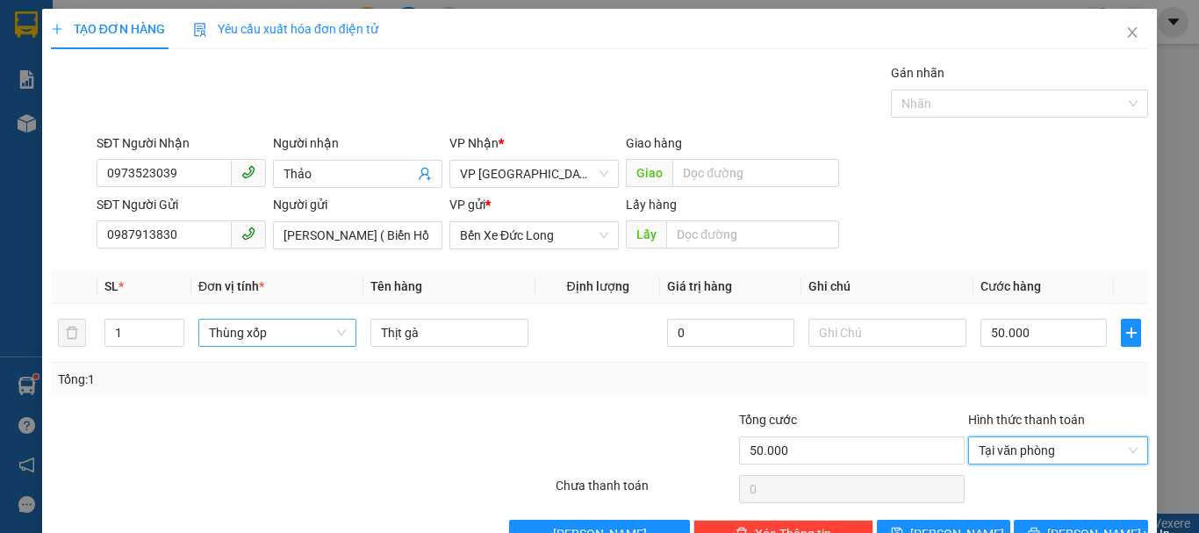
scroll to position [49, 0]
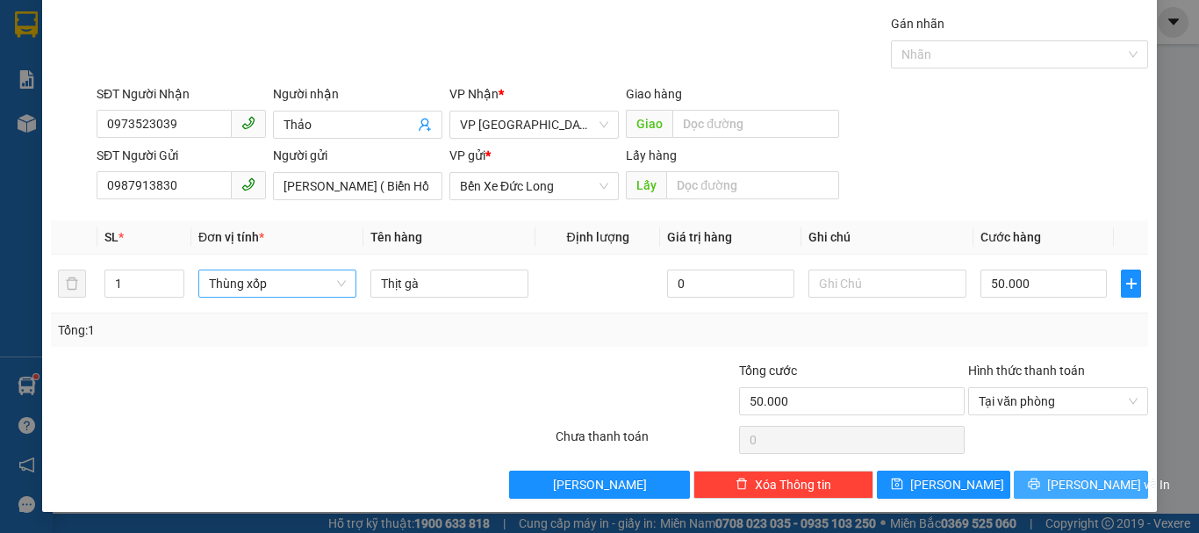
click at [1059, 477] on span "[PERSON_NAME] và In" at bounding box center [1108, 484] width 123 height 19
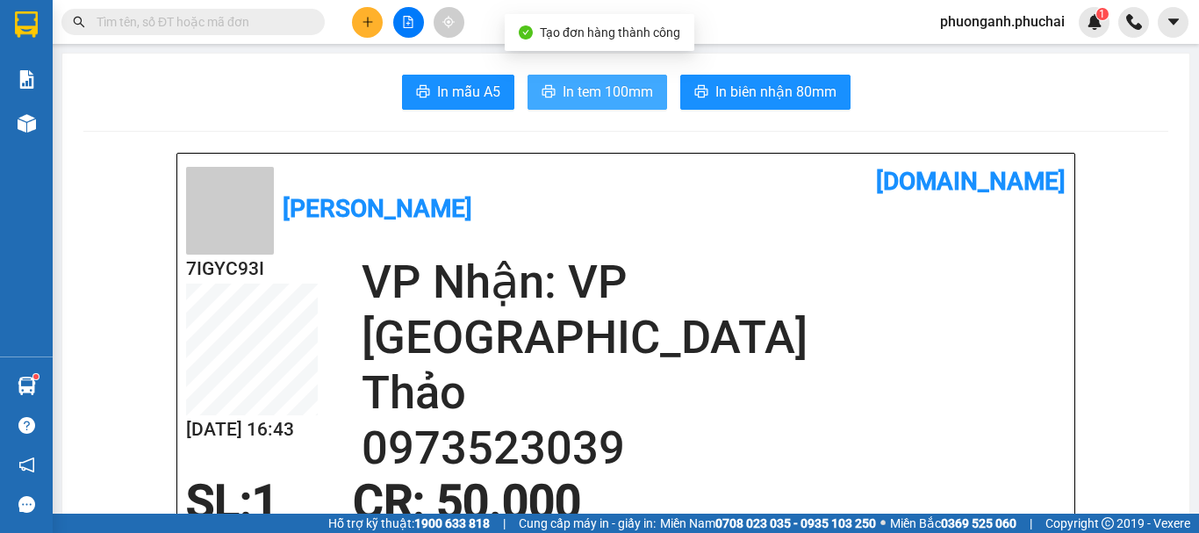
click at [595, 92] on span "In tem 100mm" at bounding box center [607, 92] width 90 height 22
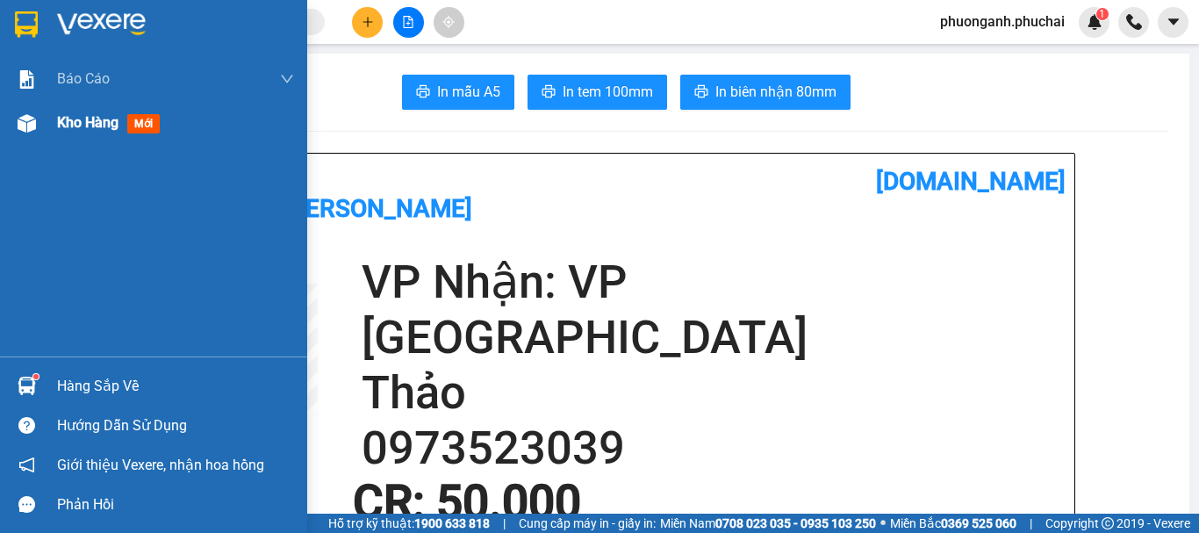
click at [64, 123] on span "Kho hàng" at bounding box center [87, 122] width 61 height 17
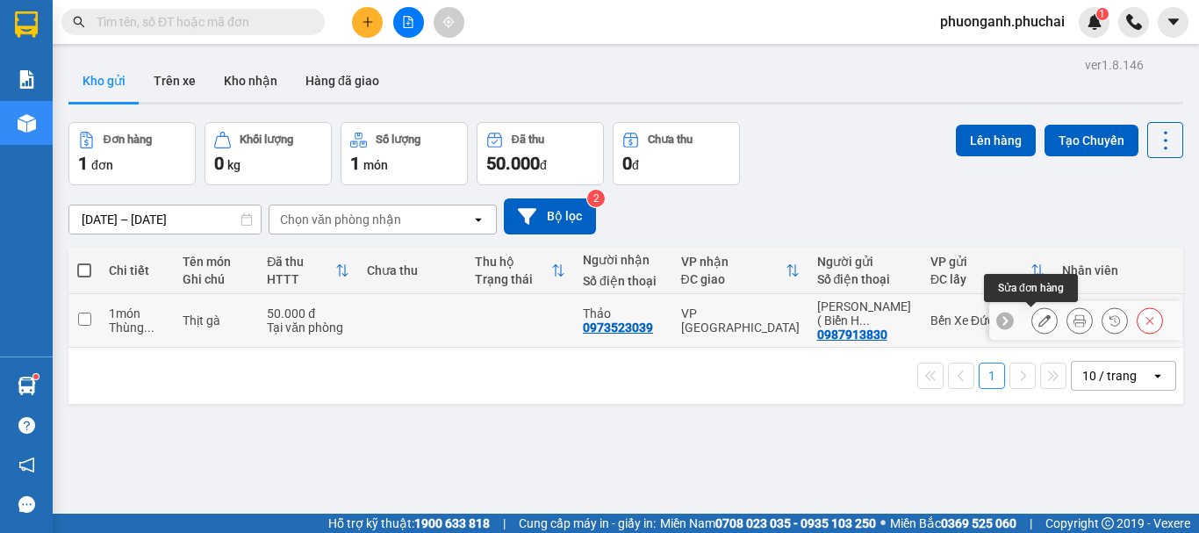
click at [1038, 322] on icon at bounding box center [1044, 320] width 12 height 12
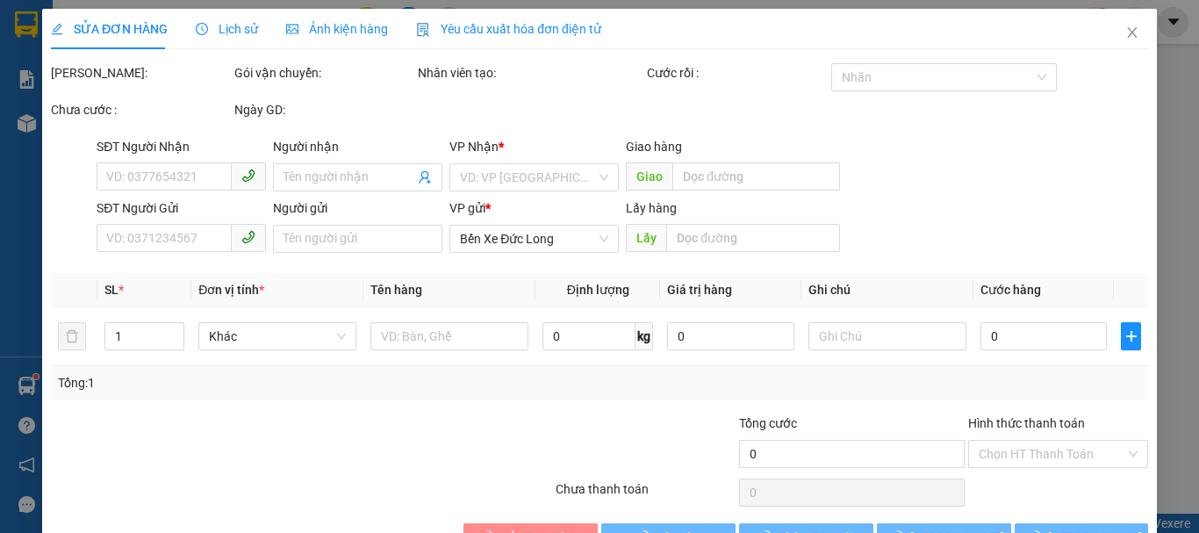
type input "0973523039"
type input "Thảo"
type input "0987913830"
type input "[PERSON_NAME] ( Biển Hồ - 064064000567)"
type input "50.000"
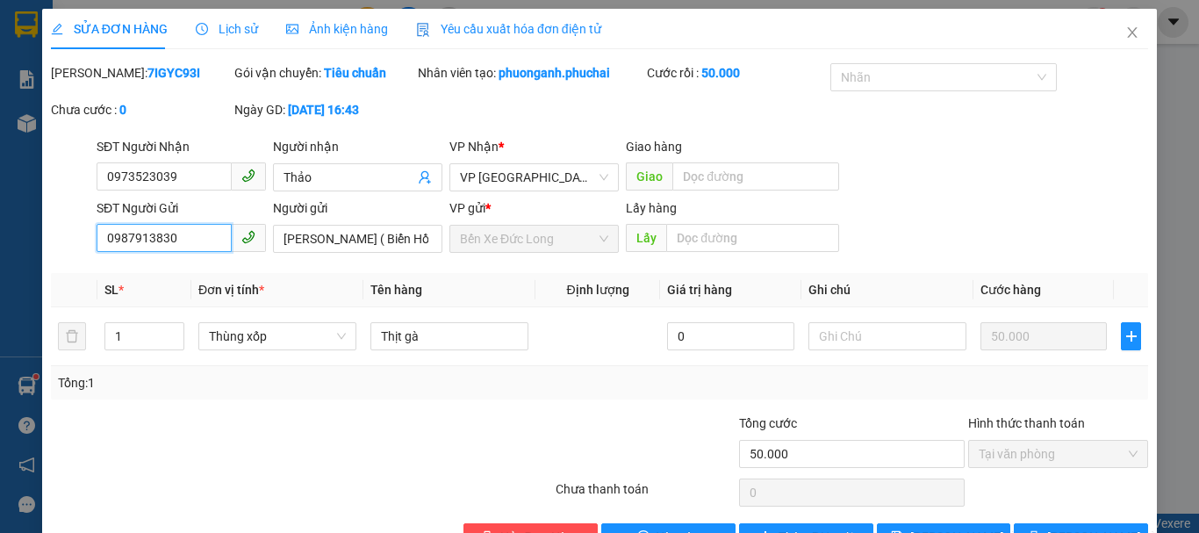
click at [198, 240] on input "0987913830" at bounding box center [164, 238] width 135 height 28
drag, startPoint x: 281, startPoint y: 238, endPoint x: 369, endPoint y: 234, distance: 88.7
click at [369, 234] on input "[PERSON_NAME] ( Biển Hồ - 064064000567)" at bounding box center [357, 239] width 169 height 28
click at [387, 236] on input "[PERSON_NAME] ( Biển Hồ - 064064000567)" at bounding box center [357, 239] width 169 height 28
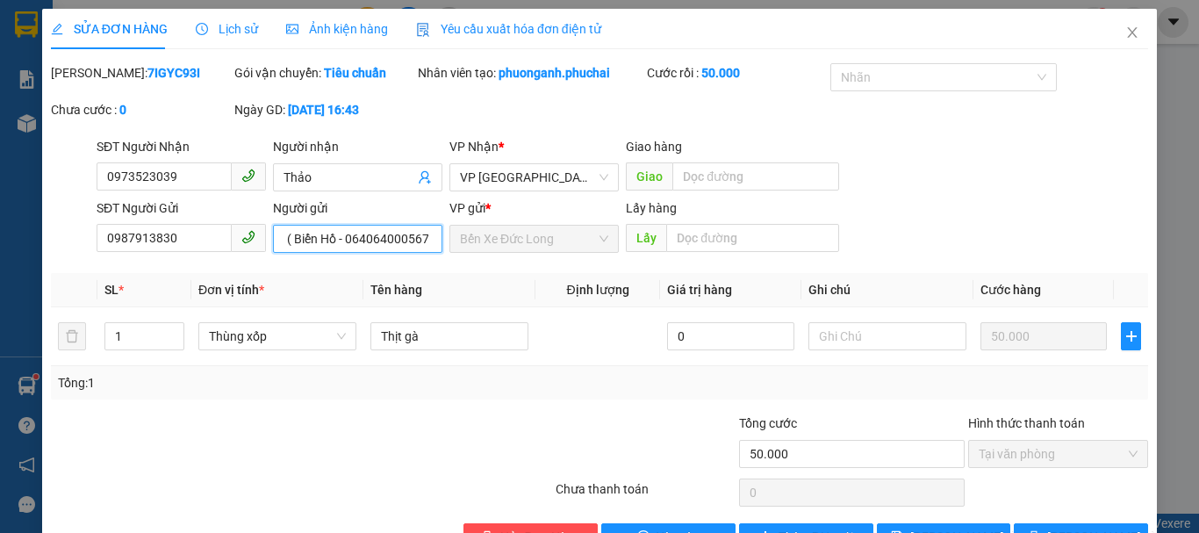
scroll to position [0, 94]
drag, startPoint x: 340, startPoint y: 240, endPoint x: 417, endPoint y: 235, distance: 76.5
click at [417, 235] on input "[PERSON_NAME] ( Biển Hồ - 064064000567)" at bounding box center [357, 239] width 169 height 28
click at [1125, 30] on icon "close" at bounding box center [1132, 32] width 14 height 14
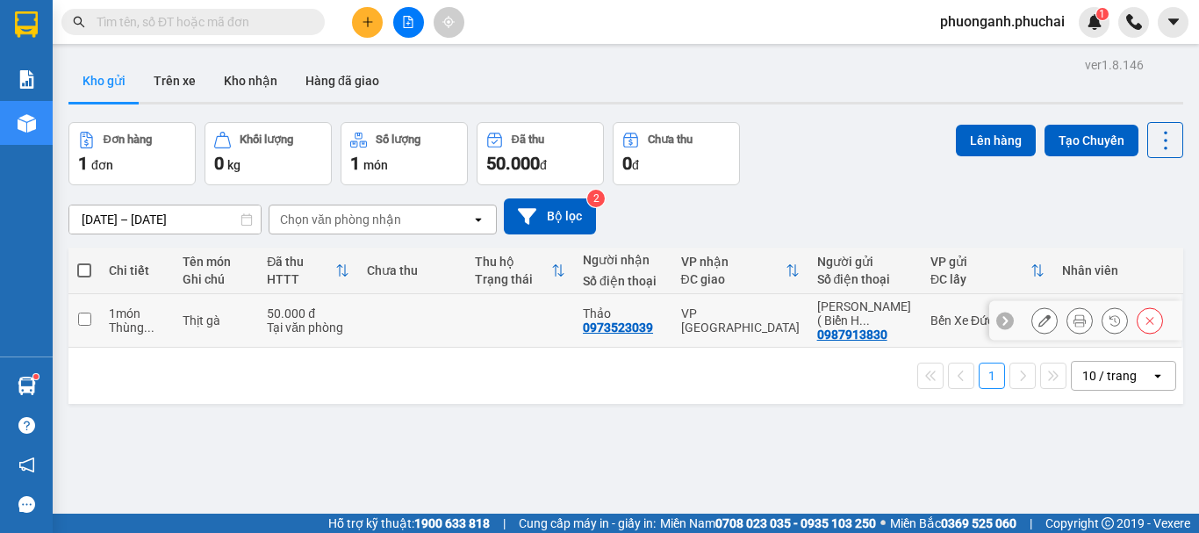
click at [115, 330] on div "Thùng ..." at bounding box center [137, 327] width 56 height 14
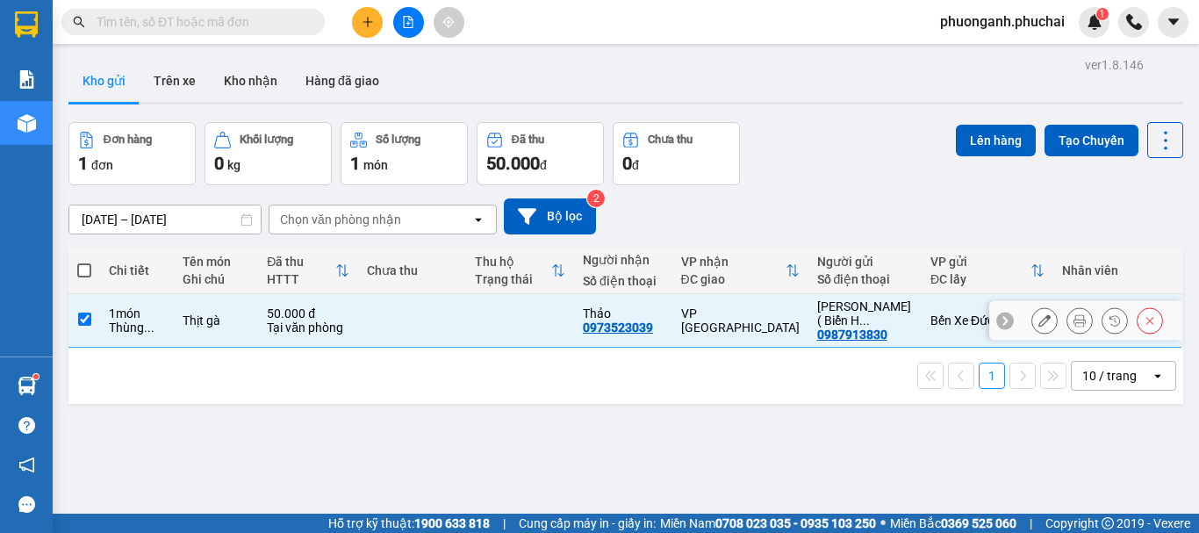
checkbox input "true"
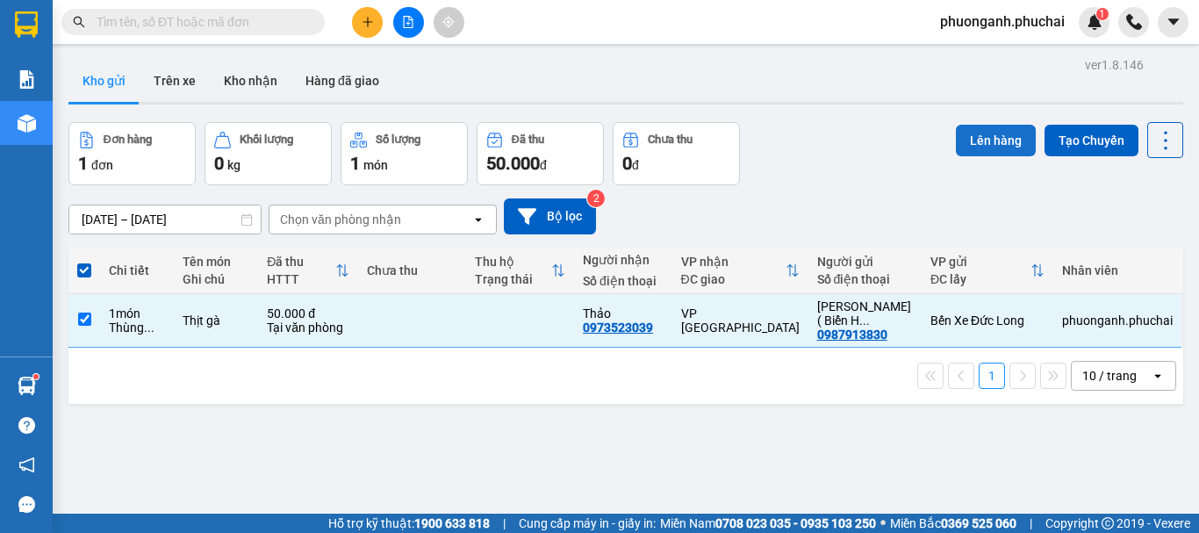
click at [976, 127] on button "Lên hàng" at bounding box center [995, 141] width 80 height 32
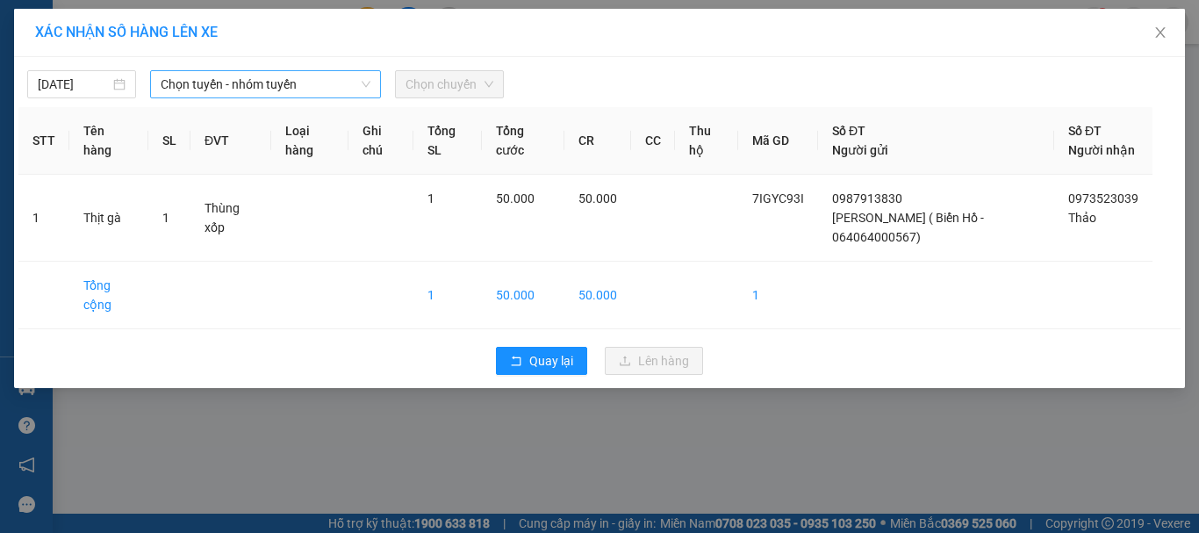
click at [294, 90] on span "Chọn tuyến - nhóm tuyến" at bounding box center [266, 84] width 210 height 26
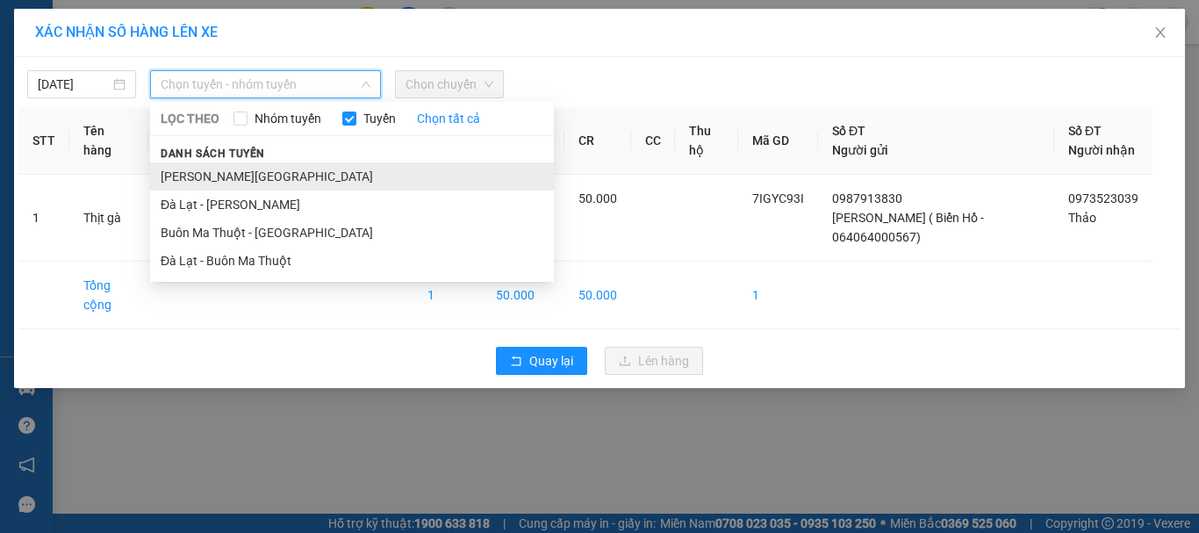
click at [197, 183] on li "[PERSON_NAME][GEOGRAPHIC_DATA]" at bounding box center [352, 176] width 404 height 28
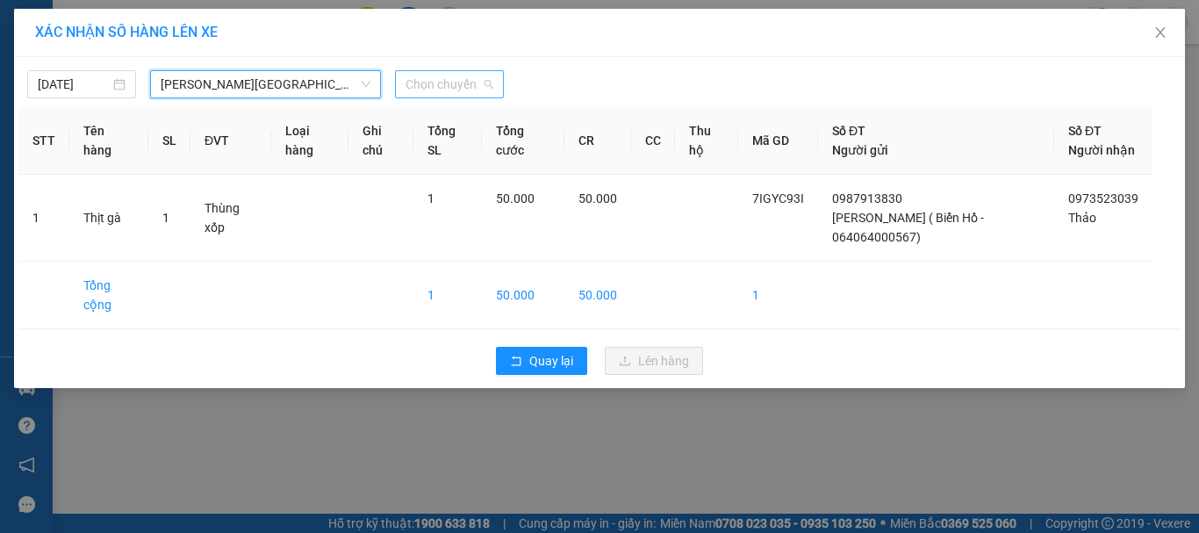
click at [441, 83] on span "Chọn chuyến" at bounding box center [449, 84] width 88 height 26
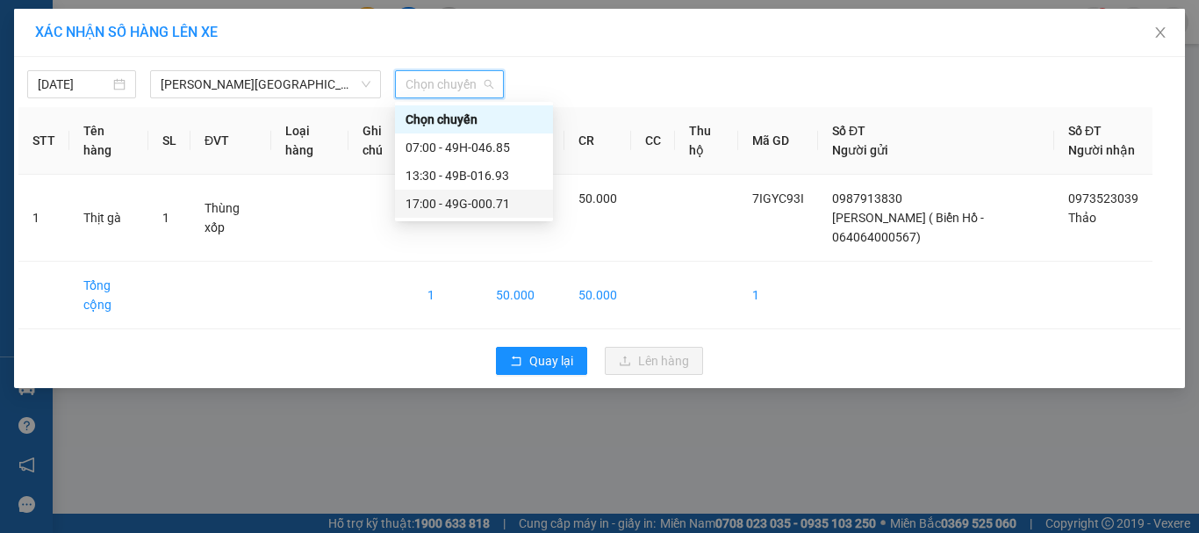
click at [452, 210] on div "17:00 - 49G-000.71" at bounding box center [473, 203] width 137 height 19
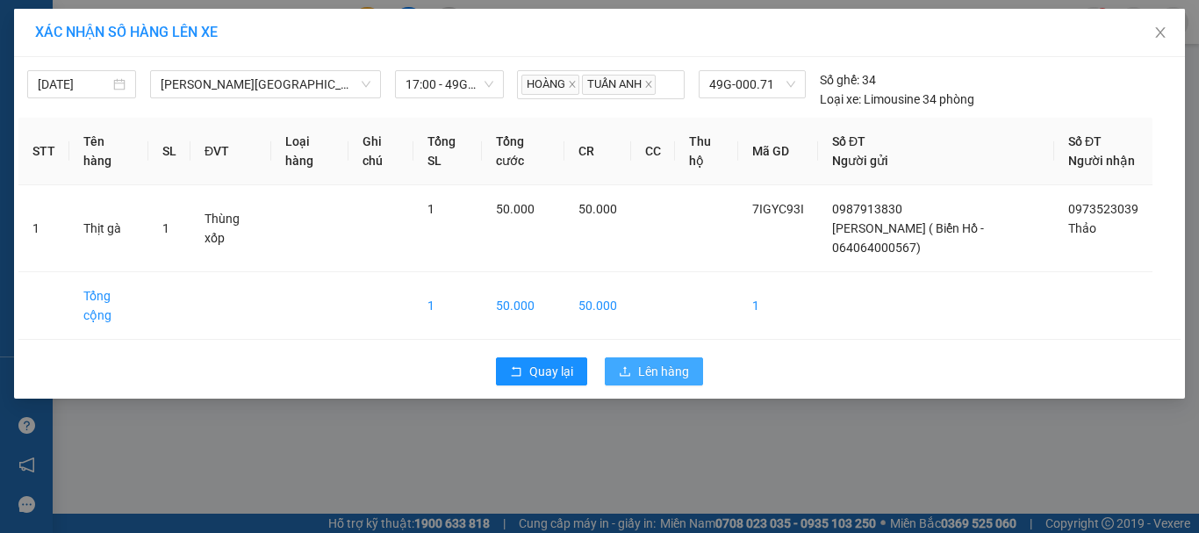
click at [655, 385] on button "Lên hàng" at bounding box center [654, 371] width 98 height 28
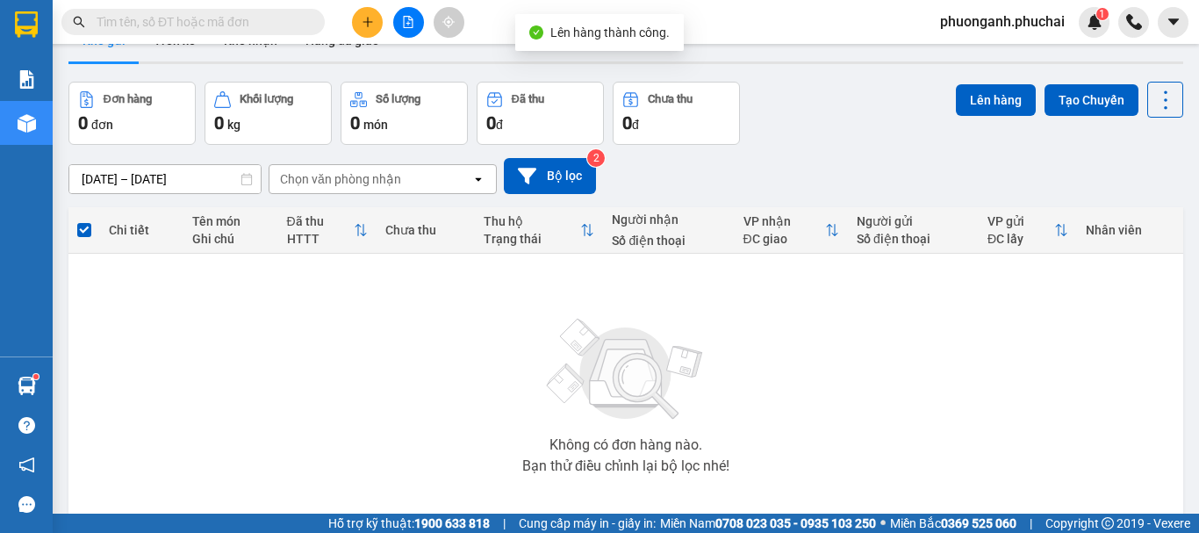
scroll to position [39, 0]
click at [414, 24] on button at bounding box center [408, 22] width 31 height 31
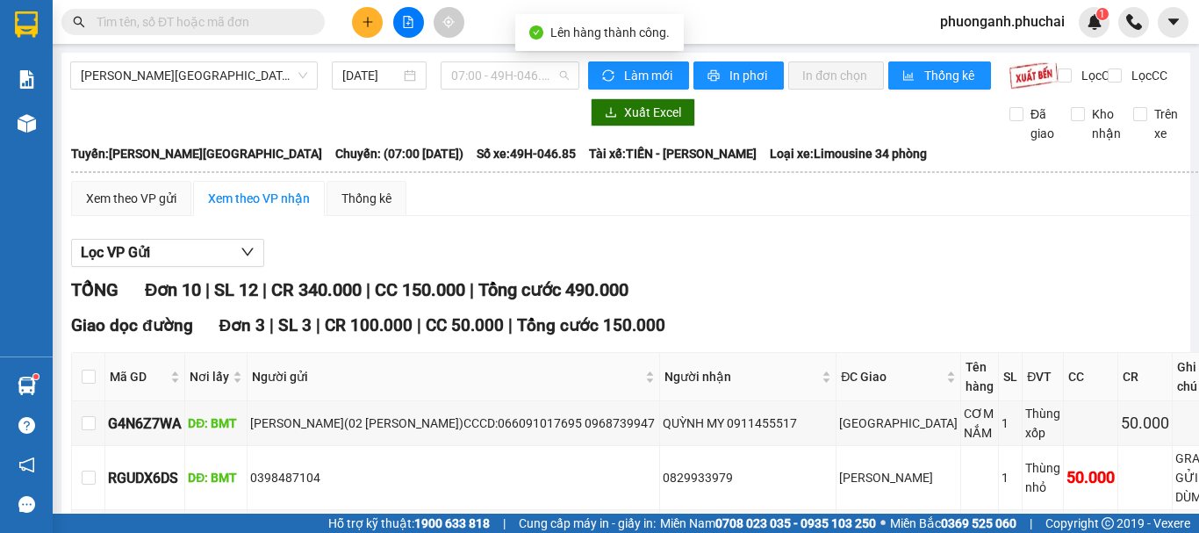
drag, startPoint x: 510, startPoint y: 83, endPoint x: 511, endPoint y: 97, distance: 14.1
click at [512, 83] on span "07:00 - 49H-046.85" at bounding box center [510, 75] width 118 height 26
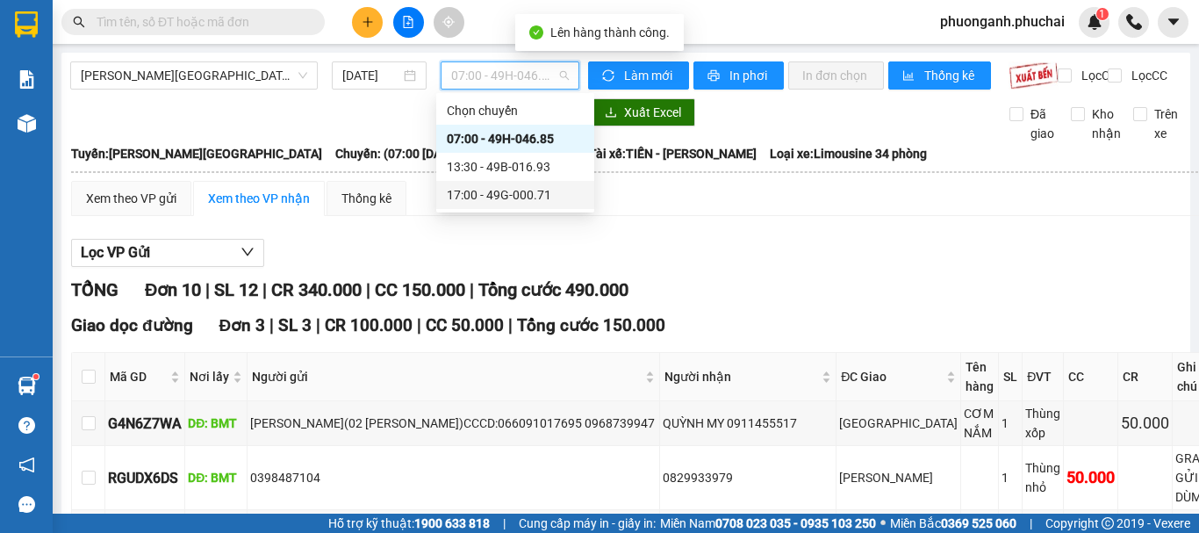
click at [470, 192] on div "17:00 - 49G-000.71" at bounding box center [515, 194] width 137 height 19
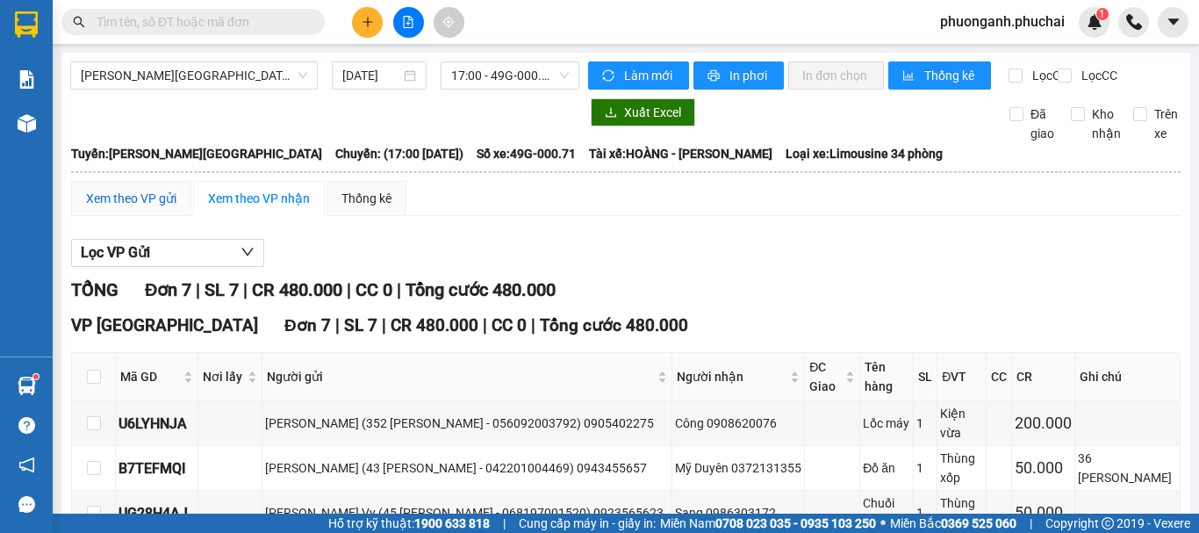
click at [122, 208] on div "Xem theo VP gửi" at bounding box center [131, 198] width 90 height 19
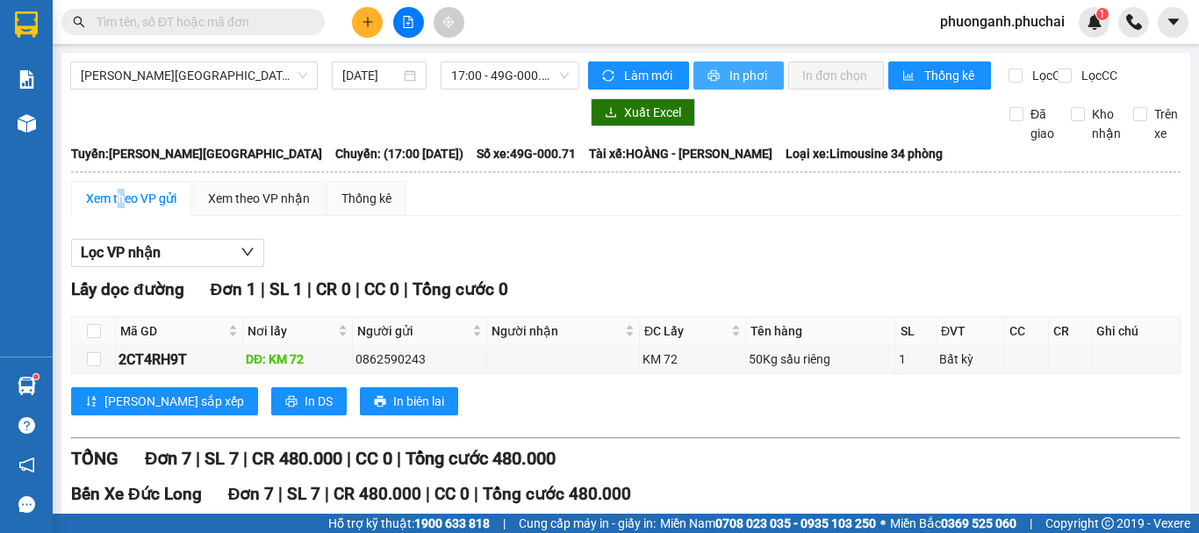
click at [741, 87] on button "In phơi" at bounding box center [738, 75] width 90 height 28
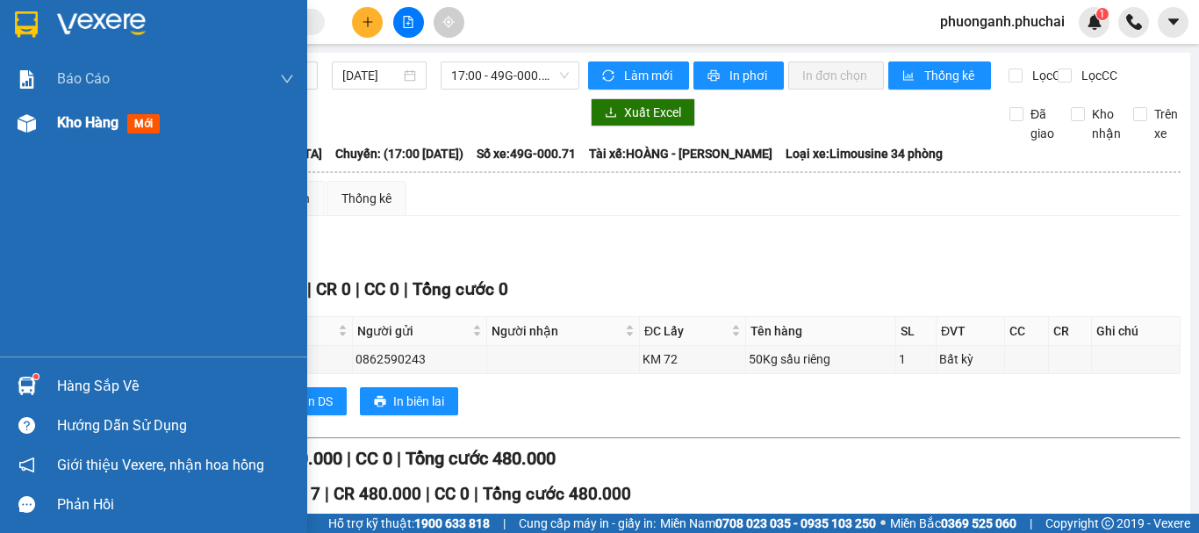
click at [82, 131] on span "Kho hàng" at bounding box center [87, 122] width 61 height 17
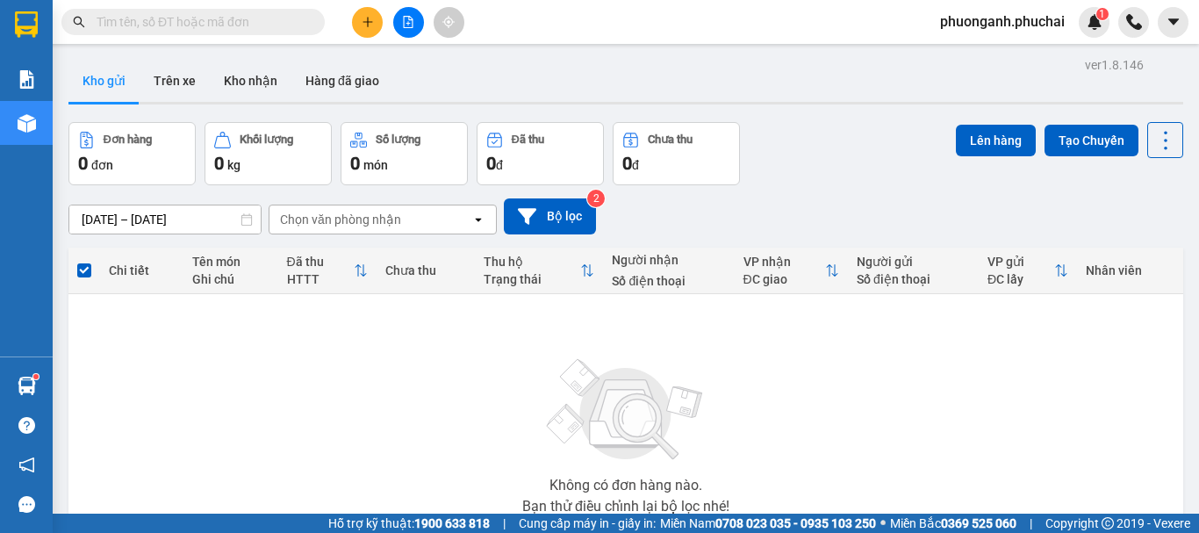
click at [412, 28] on button at bounding box center [408, 22] width 31 height 31
